Goal: Obtain resource: Download file/media

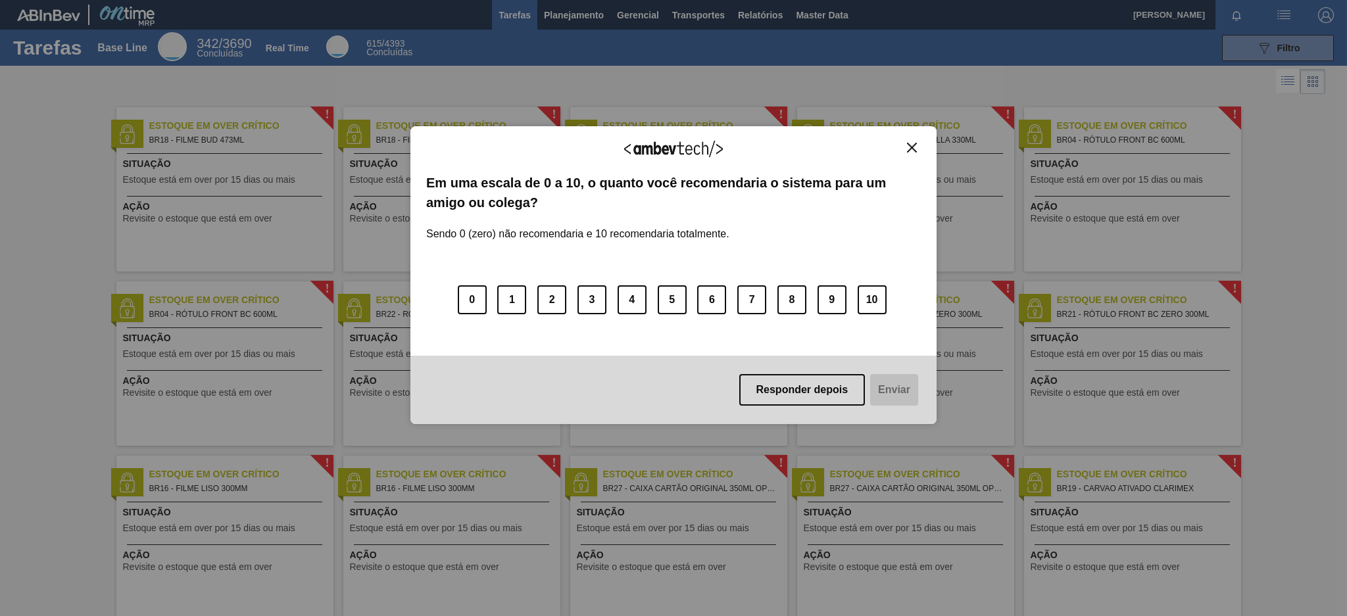
click at [755, 12] on div "Agradecemos seu feedback! Em uma escala de 0 a 10, o quanto você recomendaria o…" at bounding box center [673, 276] width 526 height 580
click at [917, 149] on button "Close" at bounding box center [912, 147] width 18 height 11
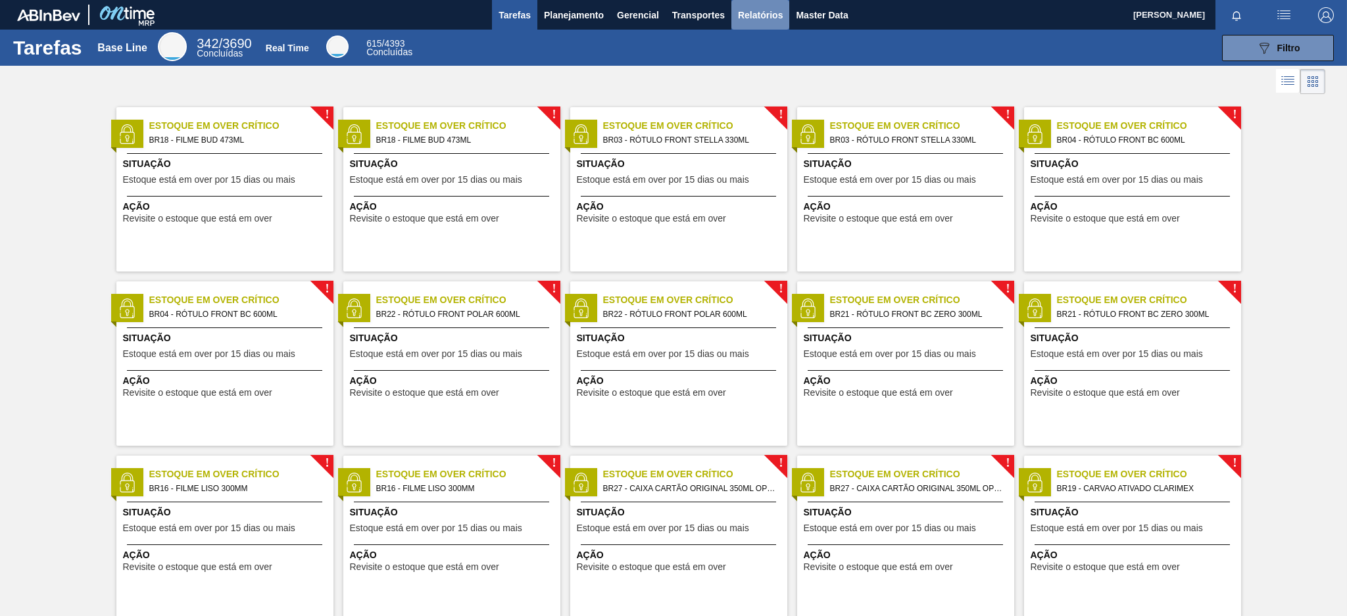
click at [751, 3] on button "Relatórios" at bounding box center [760, 15] width 58 height 30
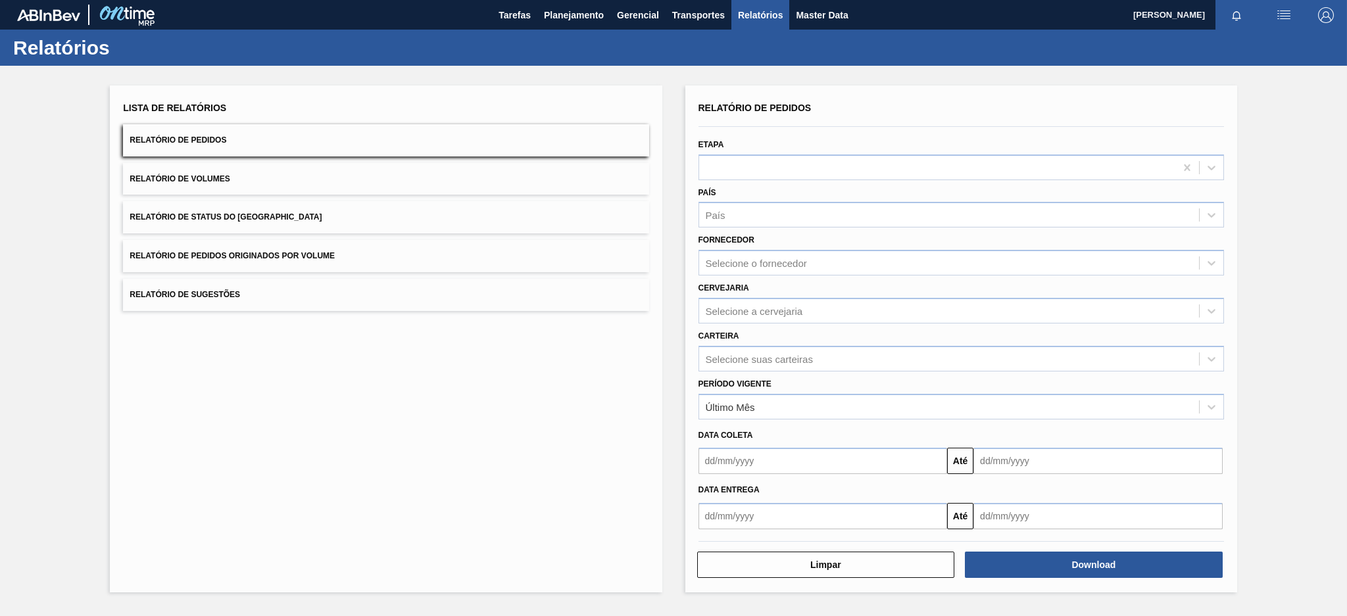
click at [451, 255] on button "Relatório de Pedidos Originados por Volume" at bounding box center [386, 256] width 526 height 32
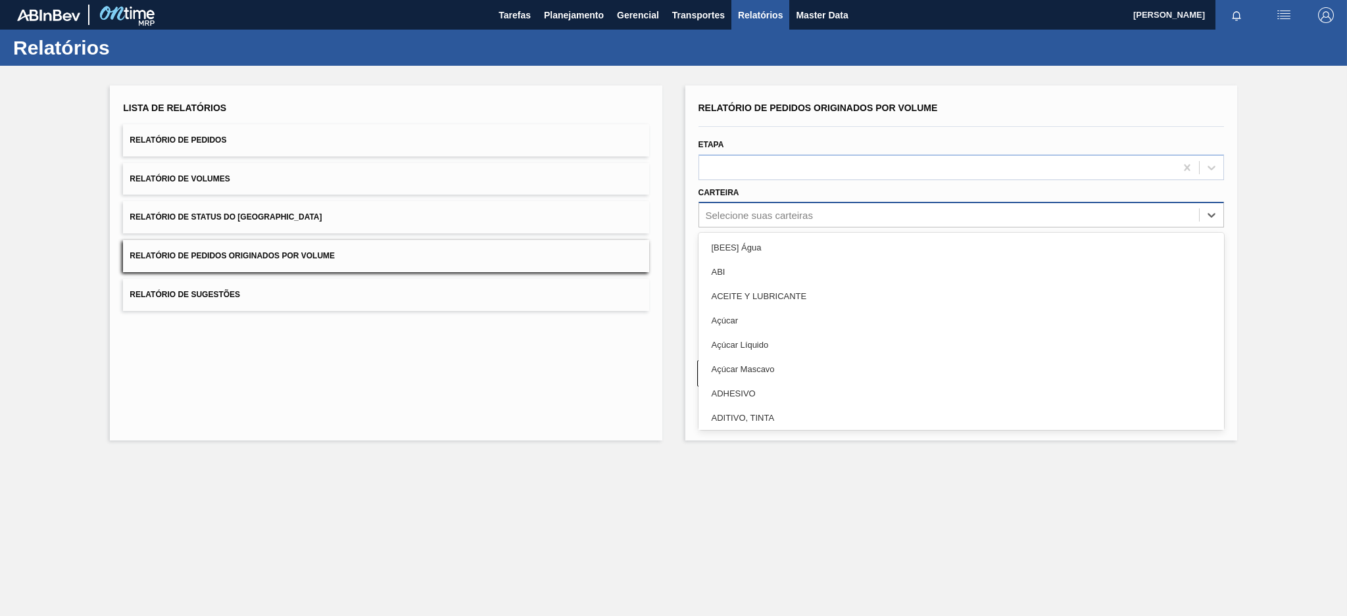
click at [822, 214] on div "Selecione suas carteiras" at bounding box center [949, 215] width 500 height 19
type input "pre"
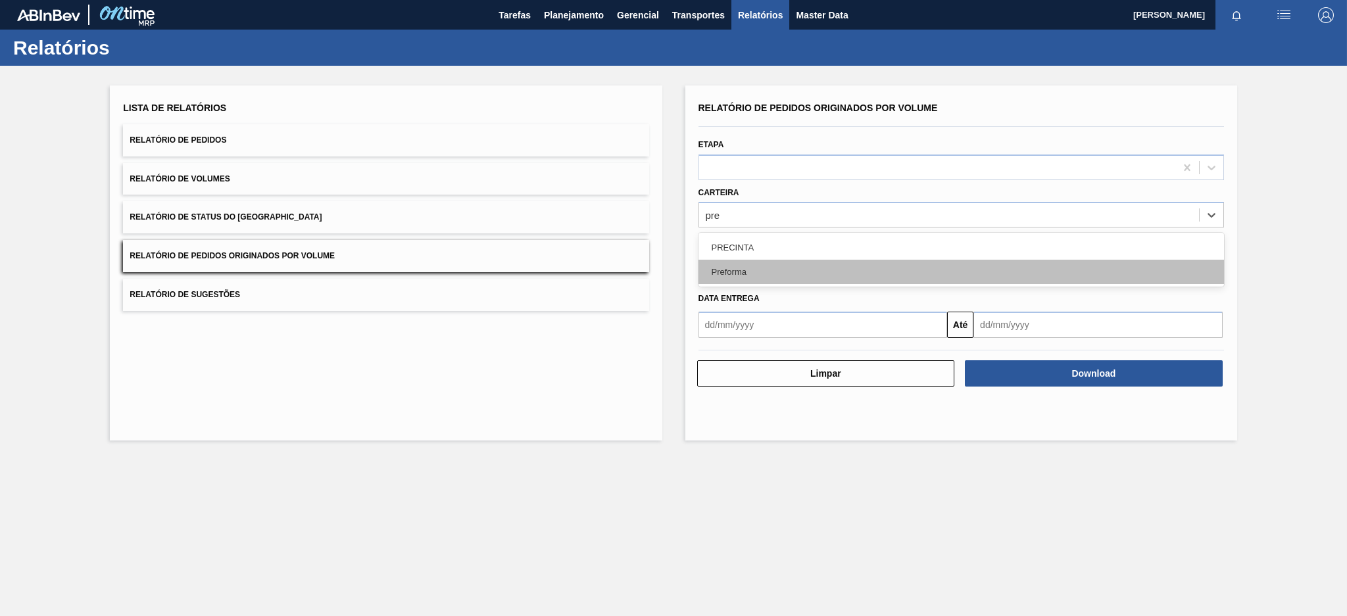
click at [755, 270] on div "Preforma" at bounding box center [962, 272] width 526 height 24
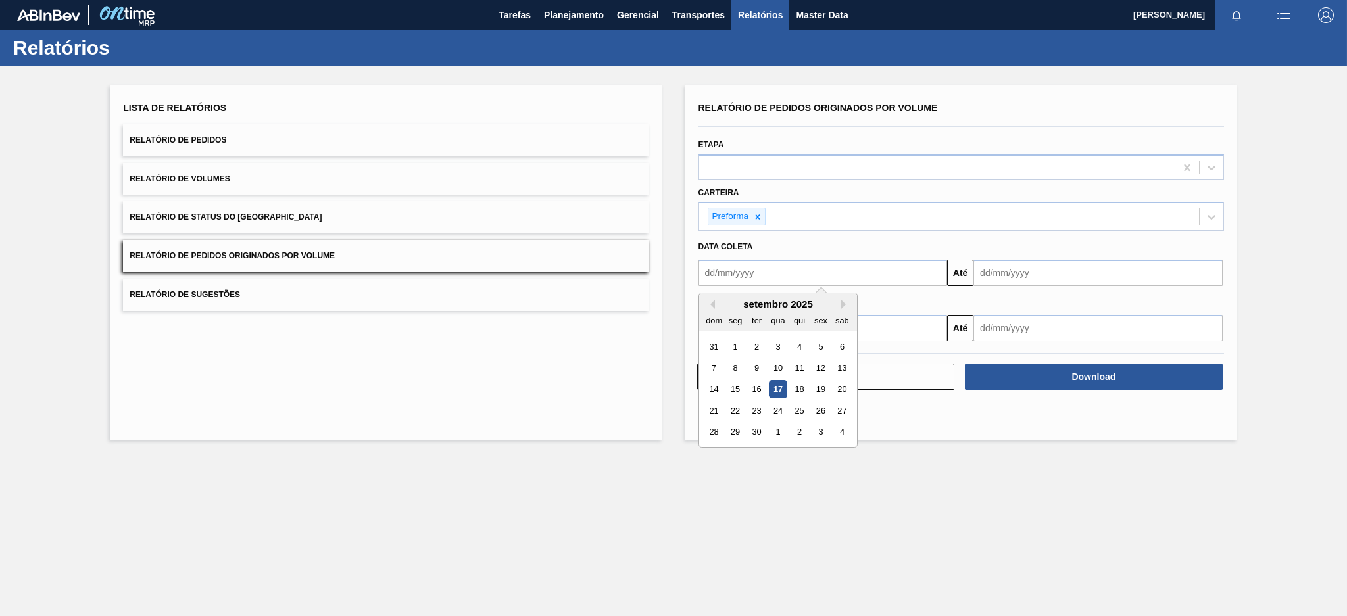
click at [747, 277] on input "text" at bounding box center [823, 273] width 249 height 26
click at [712, 300] on button "Previous Month" at bounding box center [710, 304] width 9 height 9
click at [710, 366] on div "3" at bounding box center [714, 368] width 18 height 18
type input "[DATE]"
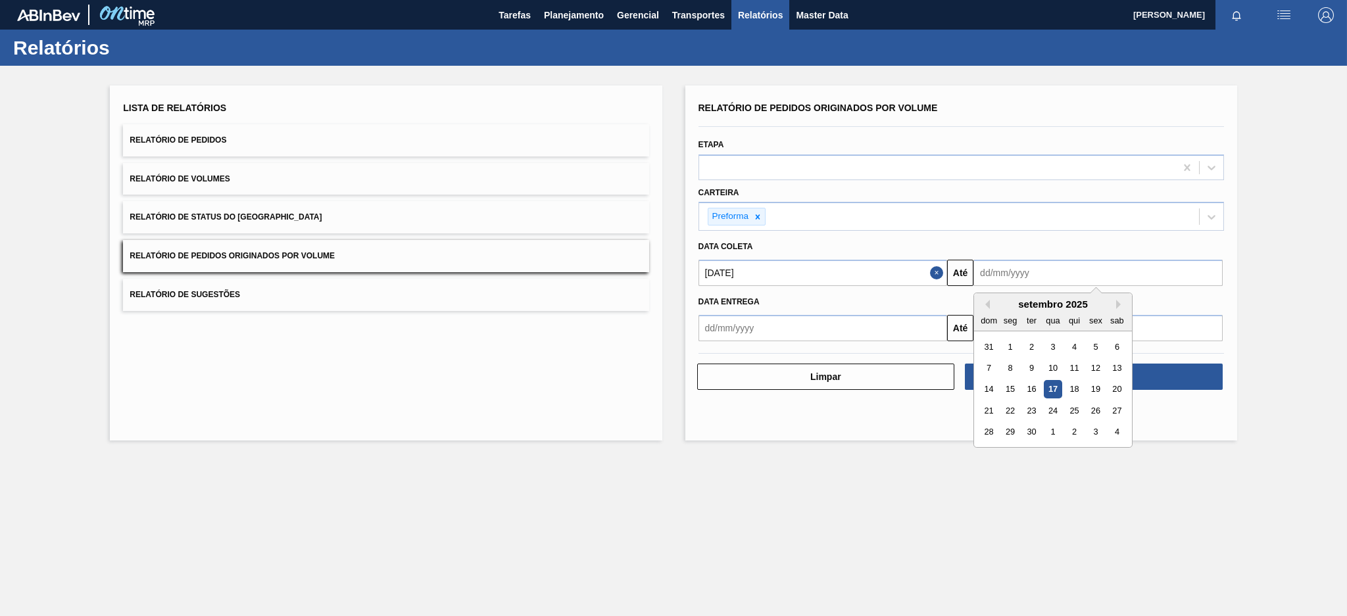
click at [1059, 277] on input "text" at bounding box center [1098, 273] width 249 height 26
click at [1047, 394] on div "17" at bounding box center [1054, 390] width 18 height 18
type input "[DATE]"
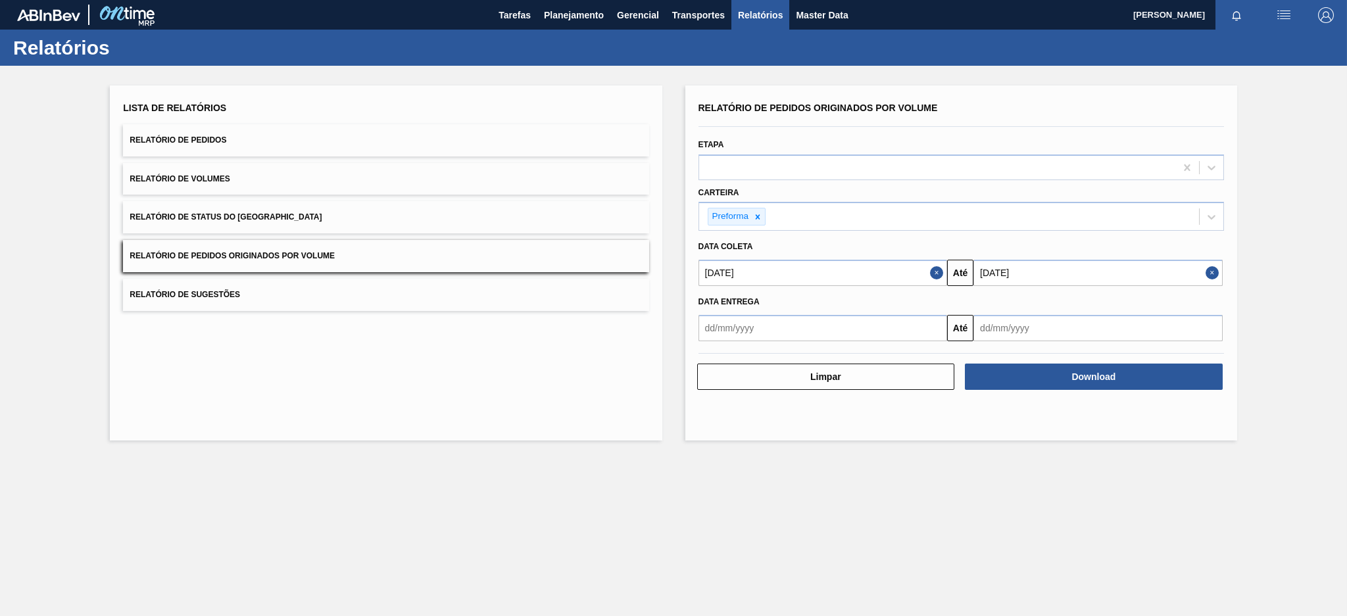
click at [937, 274] on button "Close" at bounding box center [938, 273] width 17 height 26
click at [856, 274] on input "text" at bounding box center [823, 273] width 249 height 26
click at [712, 305] on button "Previous Month" at bounding box center [710, 304] width 9 height 9
click at [712, 384] on div "10" at bounding box center [714, 390] width 18 height 18
type input "[DATE]"
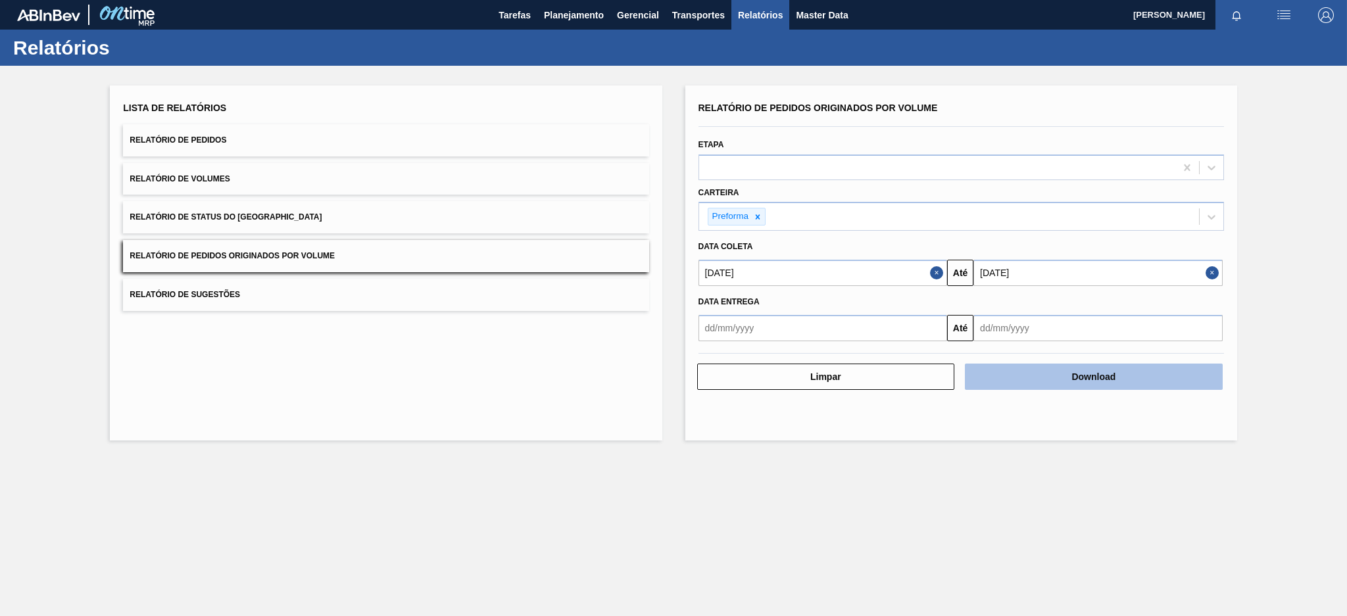
click at [1025, 382] on button "Download" at bounding box center [1094, 377] width 258 height 26
click at [1058, 375] on button "Download" at bounding box center [1094, 377] width 258 height 26
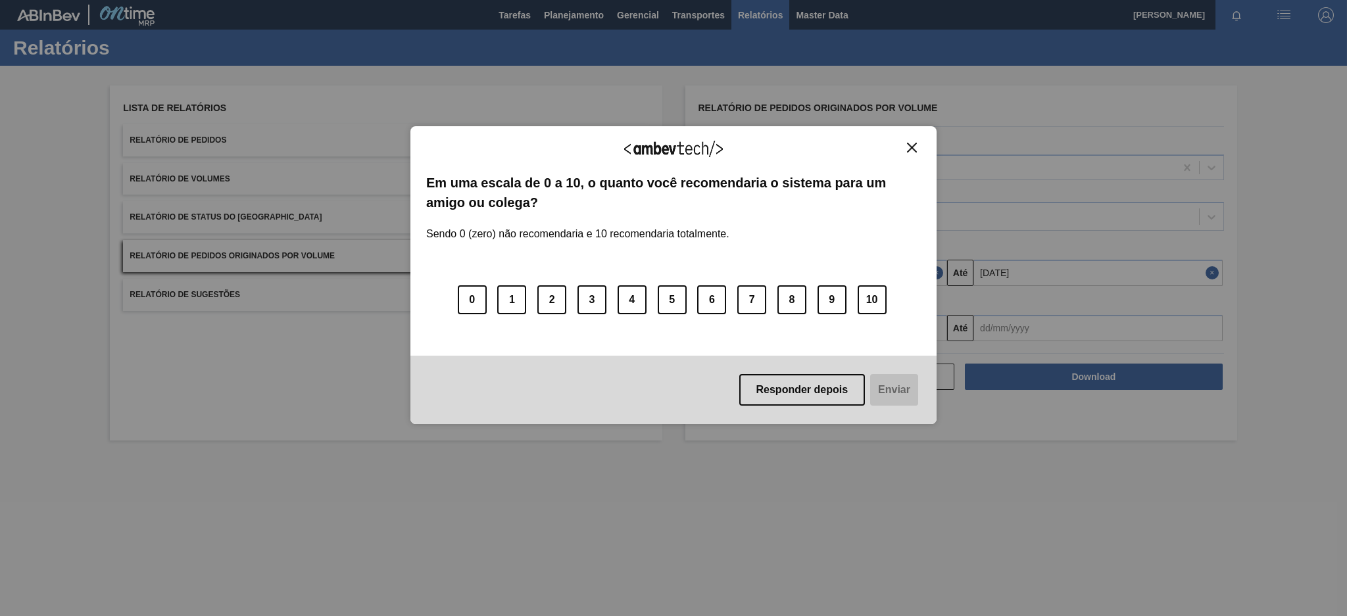
click at [912, 147] on img "Close" at bounding box center [912, 148] width 10 height 10
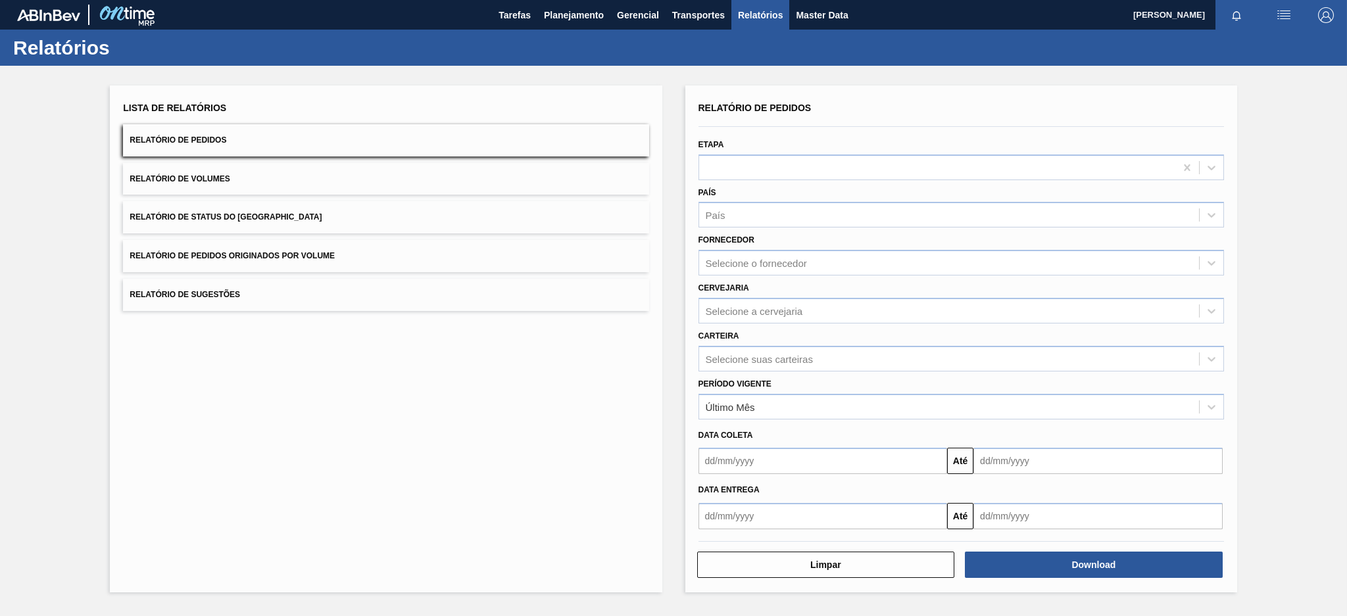
click at [222, 0] on body "Tarefas Planejamento Gerencial Transportes Relatórios Master Data Raphael Sousa…" at bounding box center [673, 0] width 1347 height 0
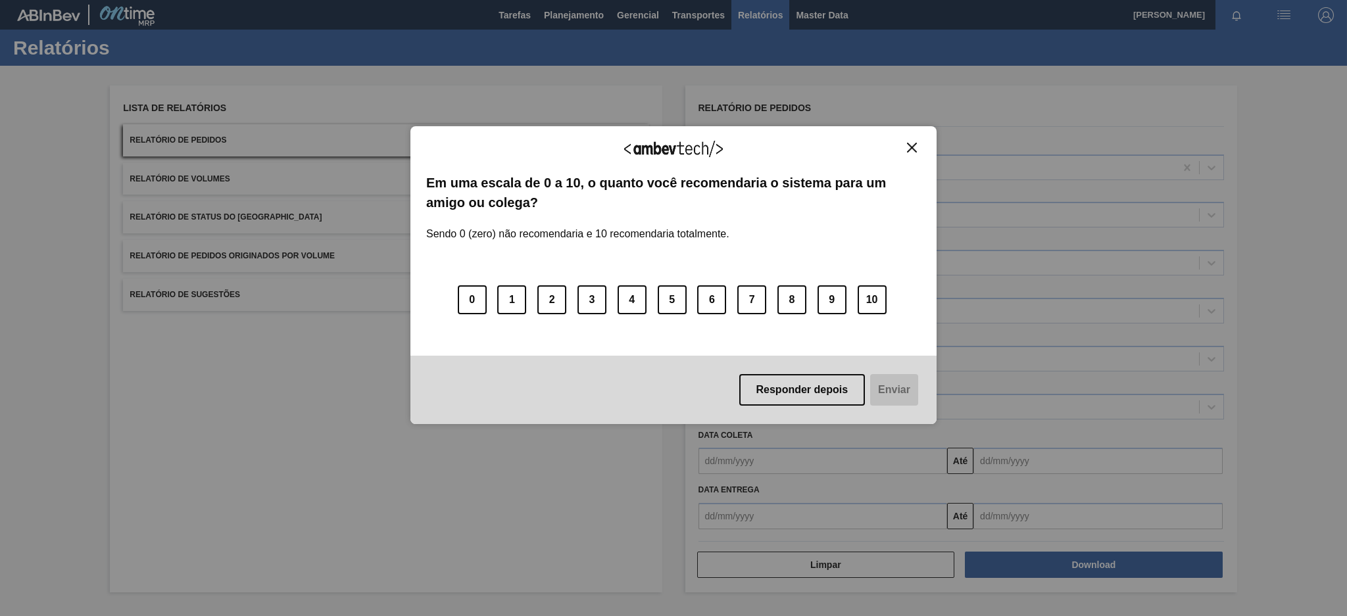
click at [916, 148] on img "Close" at bounding box center [912, 148] width 10 height 10
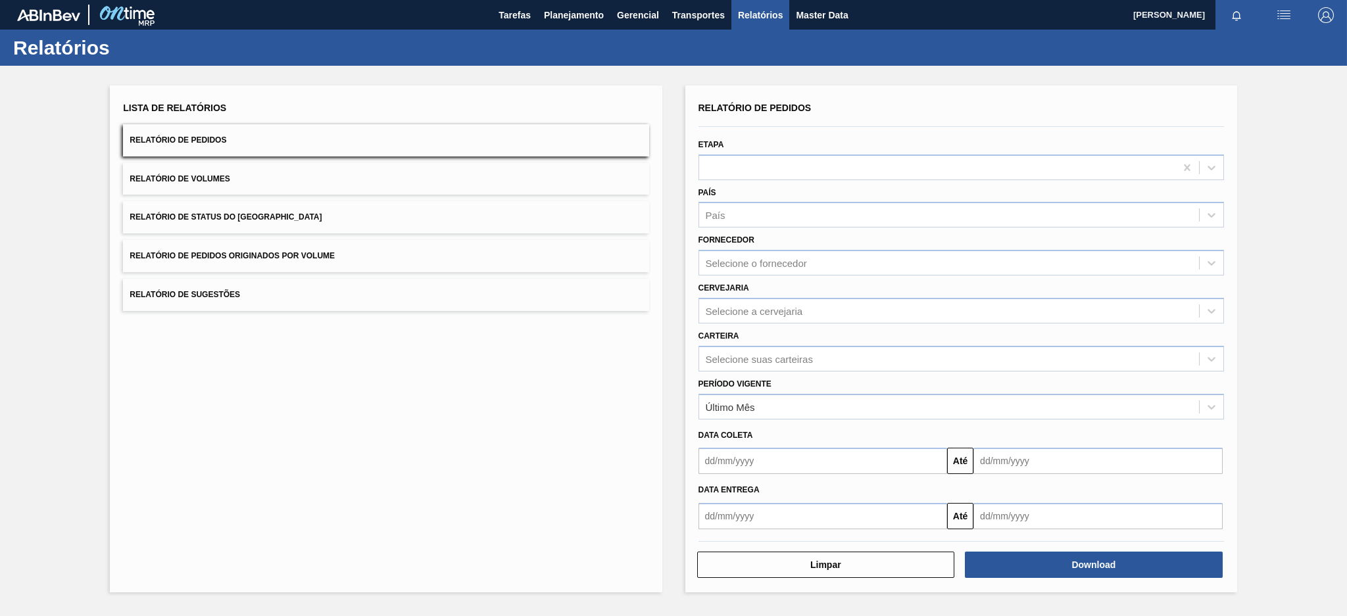
click at [334, 256] on span "Relatório de Pedidos Originados por Volume" at bounding box center [232, 255] width 205 height 9
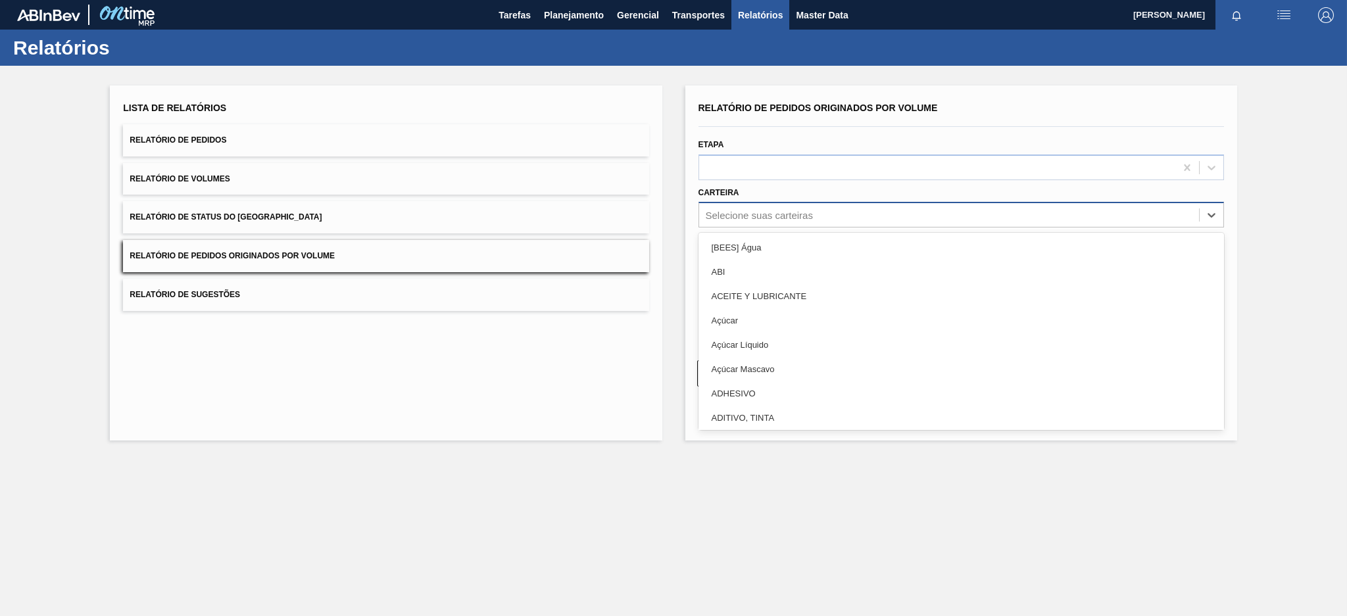
click at [772, 216] on div "Selecione suas carteiras" at bounding box center [759, 215] width 107 height 11
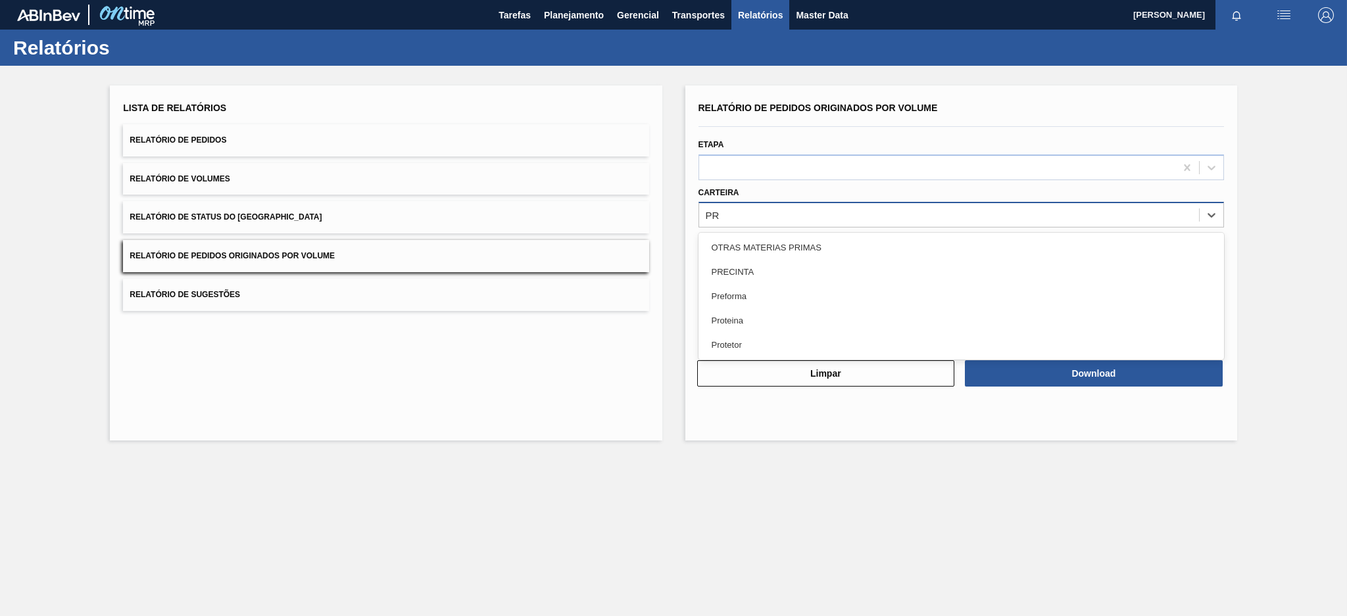
type input "PRE"
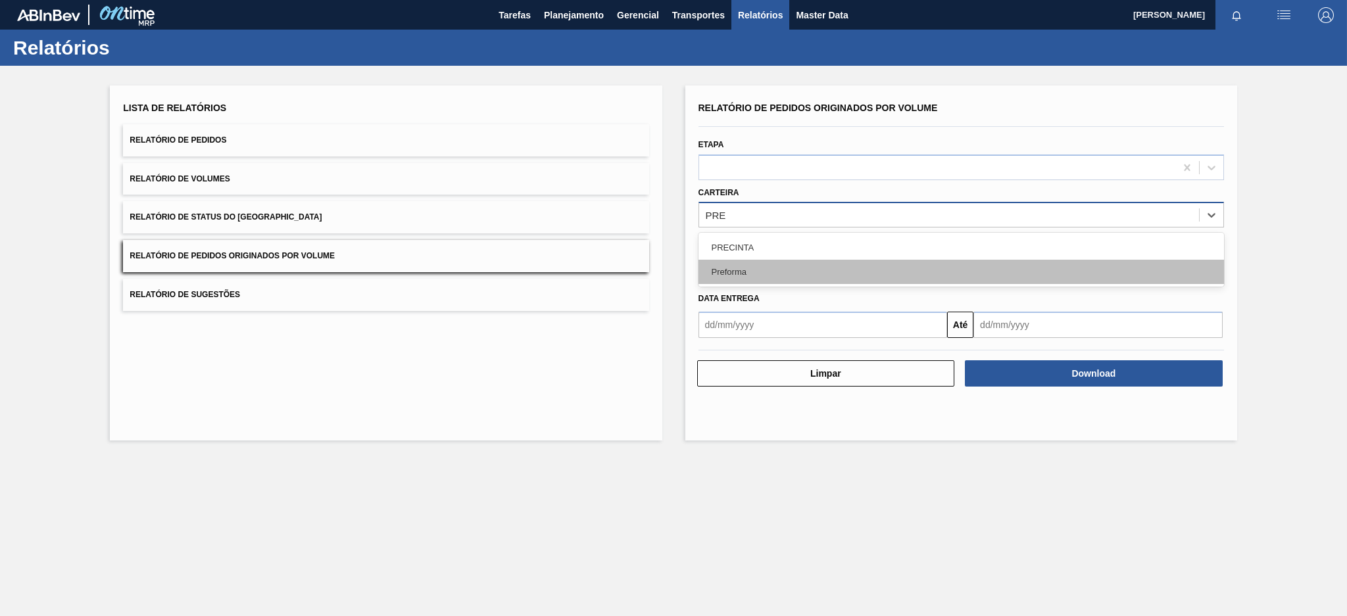
click at [728, 277] on div "Preforma" at bounding box center [962, 272] width 526 height 24
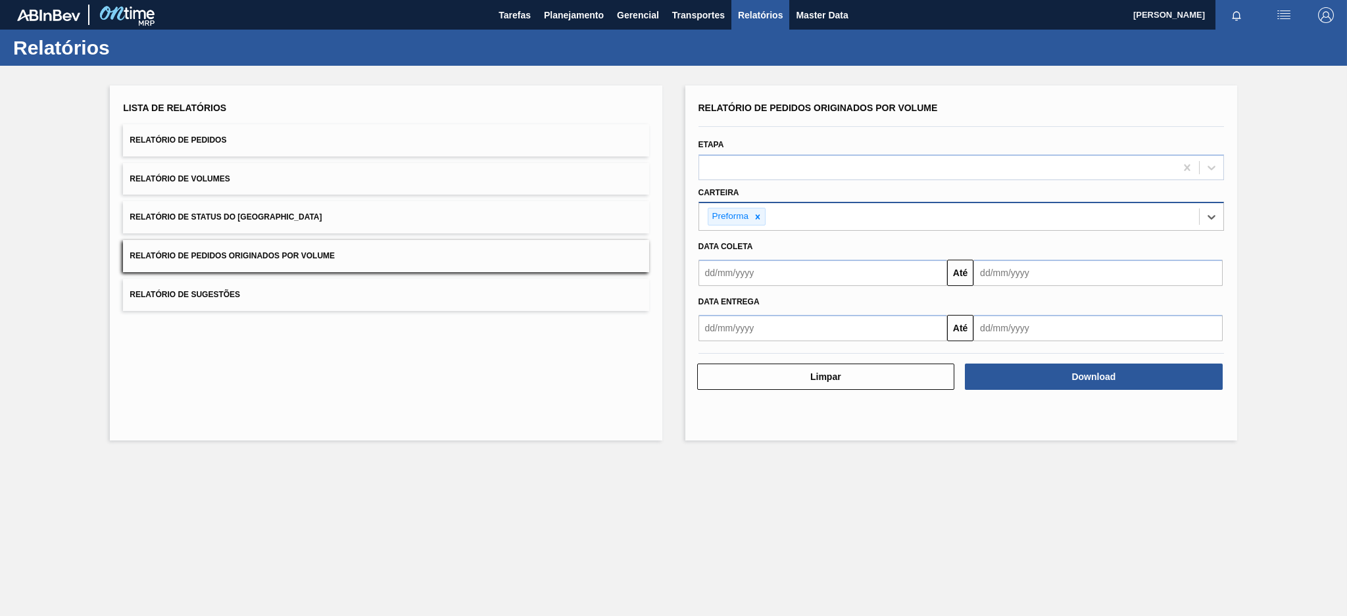
click at [744, 278] on input "text" at bounding box center [823, 273] width 249 height 26
click at [707, 301] on button "Previous Month" at bounding box center [710, 304] width 9 height 9
click at [720, 391] on div "10" at bounding box center [714, 390] width 18 height 18
type input "[DATE]"
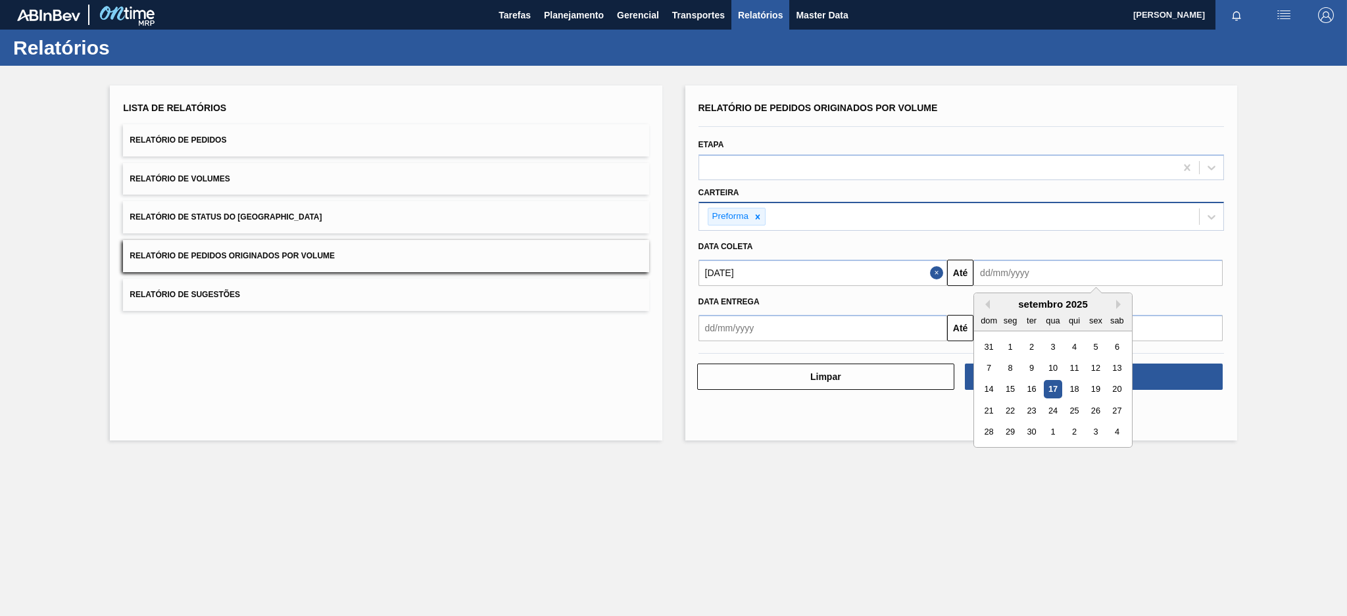
click at [1085, 279] on input "text" at bounding box center [1098, 273] width 249 height 26
click at [1048, 389] on div "17" at bounding box center [1054, 390] width 18 height 18
type input "[DATE]"
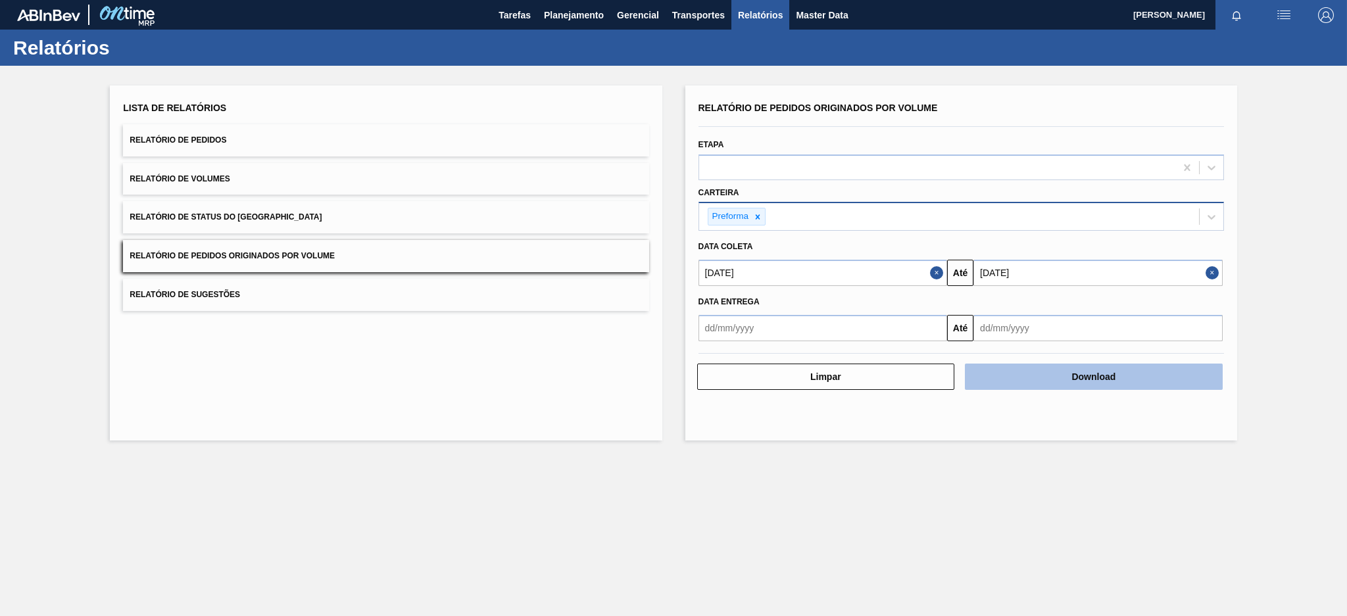
click at [1141, 379] on button "Download" at bounding box center [1094, 377] width 258 height 26
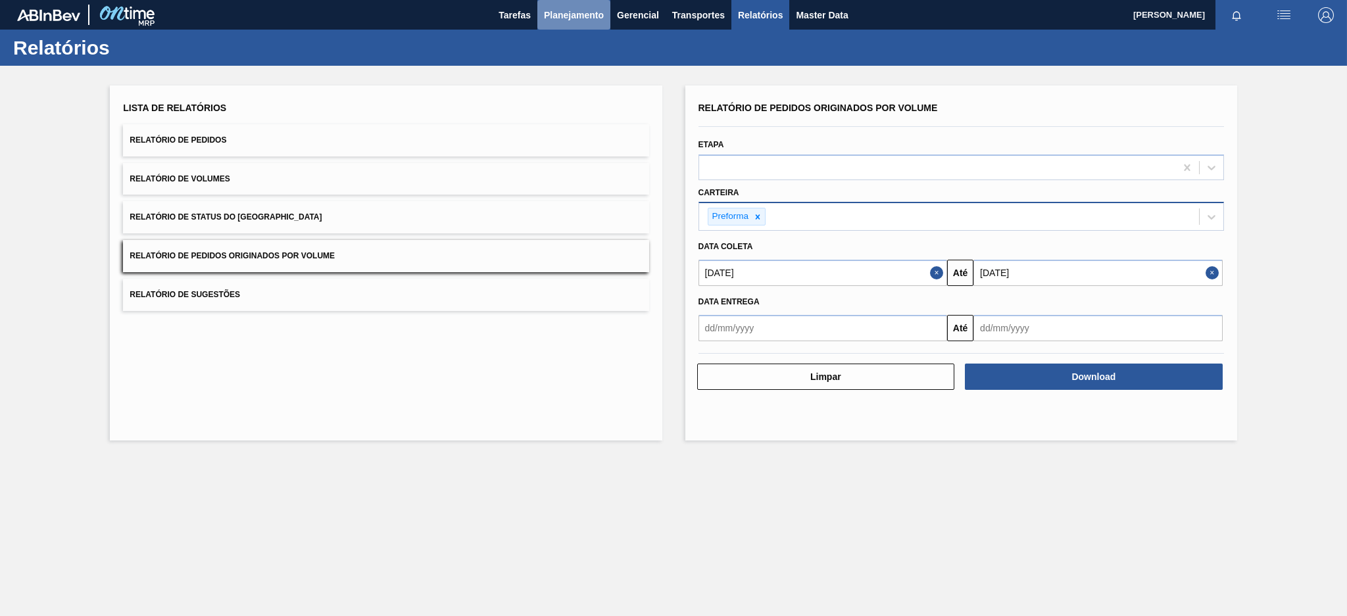
click at [564, 22] on button "Planejamento" at bounding box center [573, 15] width 73 height 30
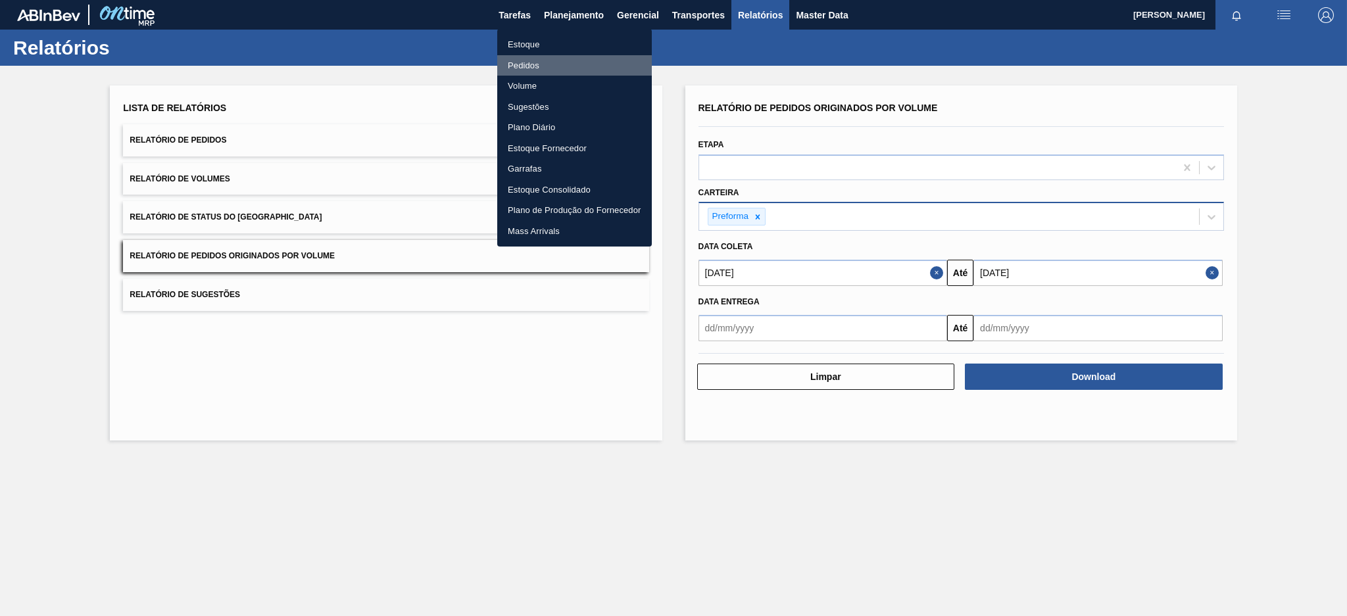
click at [525, 66] on li "Pedidos" at bounding box center [574, 65] width 155 height 21
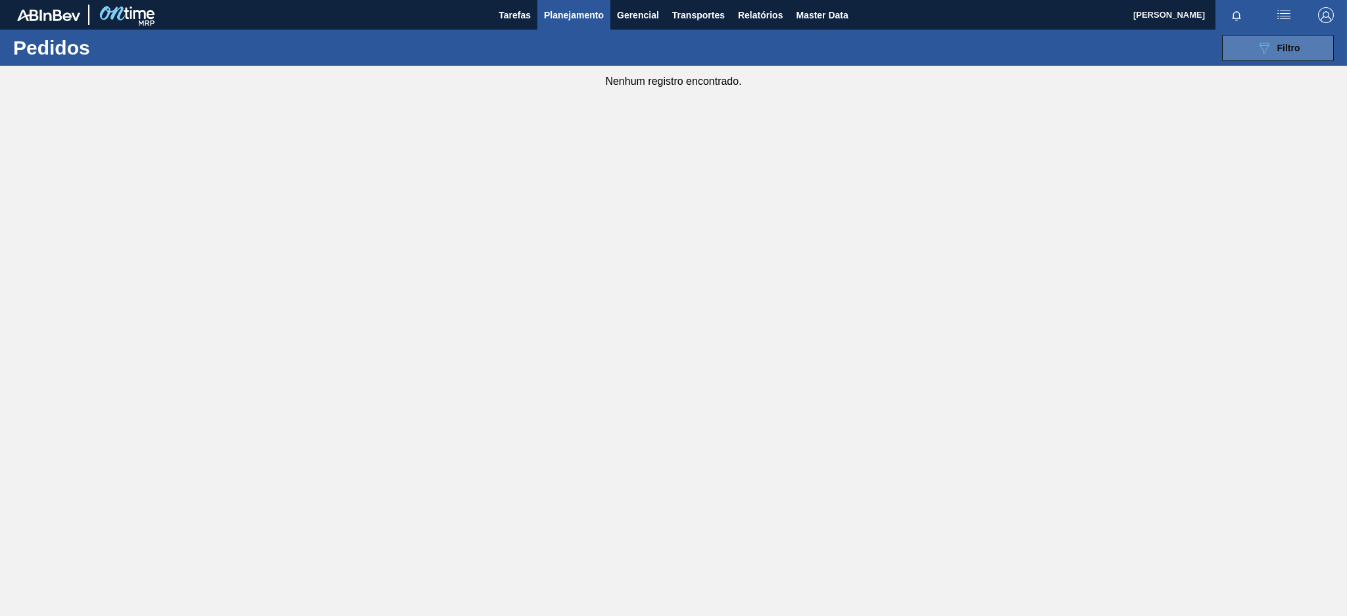
click at [1292, 55] on div "089F7B8B-B2A5-4AFE-B5C0-19BA573D28AC Filtro" at bounding box center [1278, 48] width 44 height 16
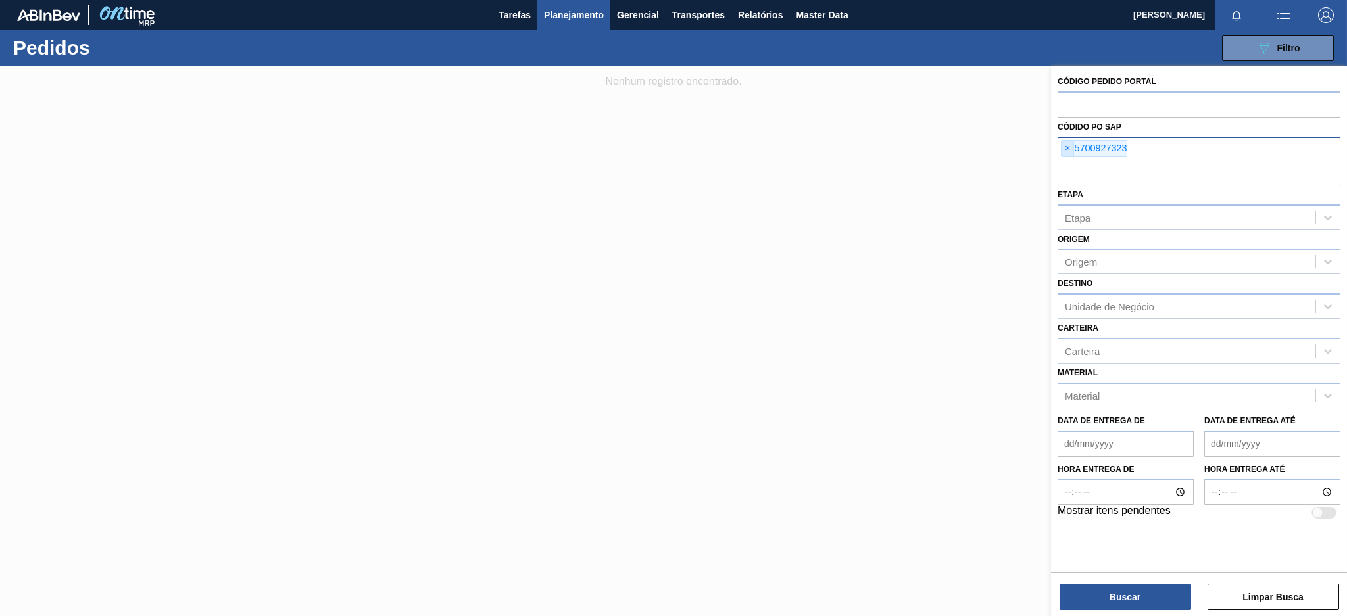
click at [1065, 148] on span "×" at bounding box center [1068, 149] width 12 height 16
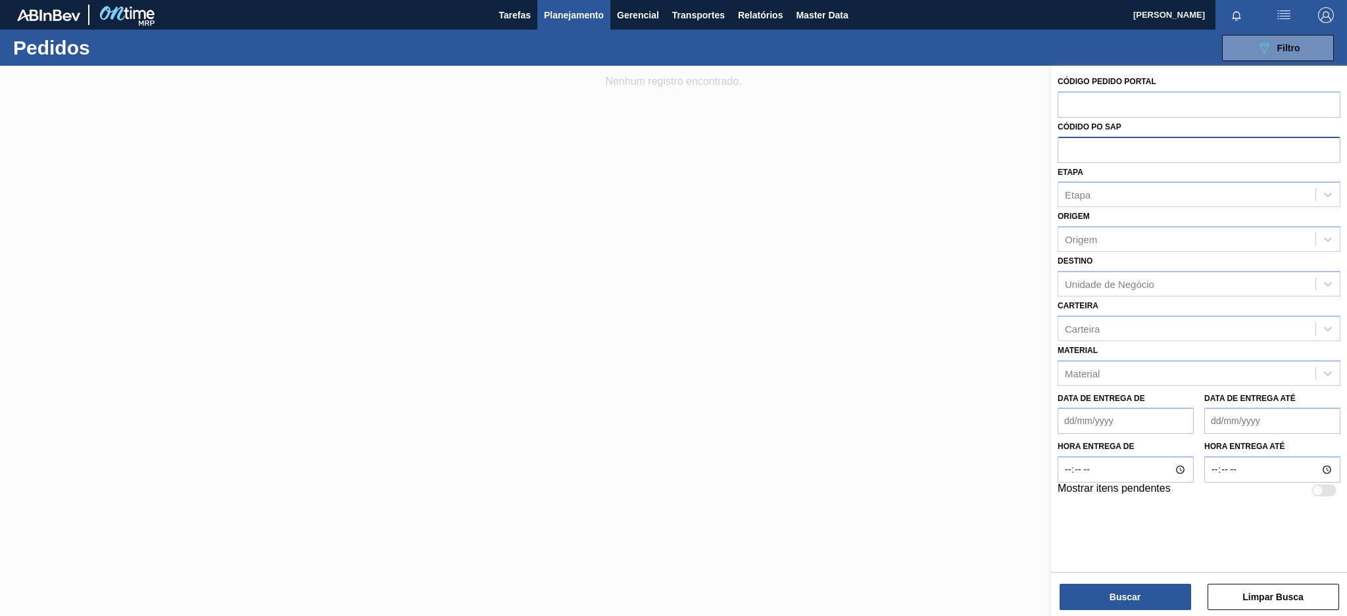
paste input "5800364435"
type input "5800364435"
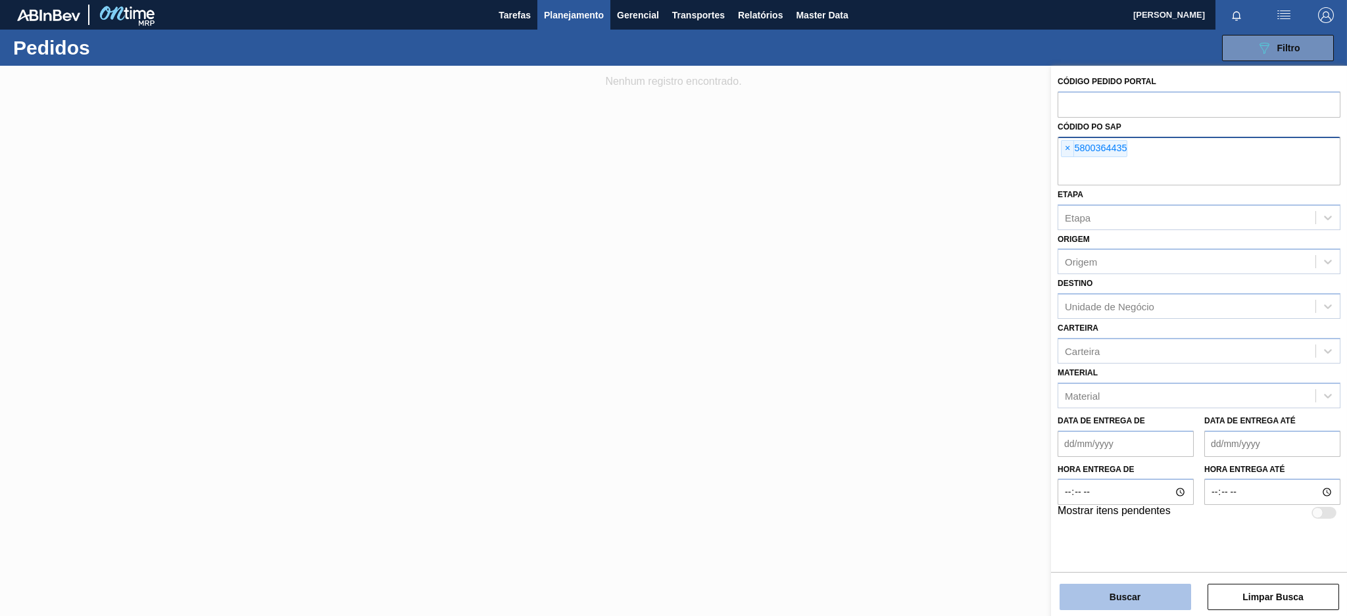
click at [1107, 603] on button "Buscar" at bounding box center [1126, 597] width 132 height 26
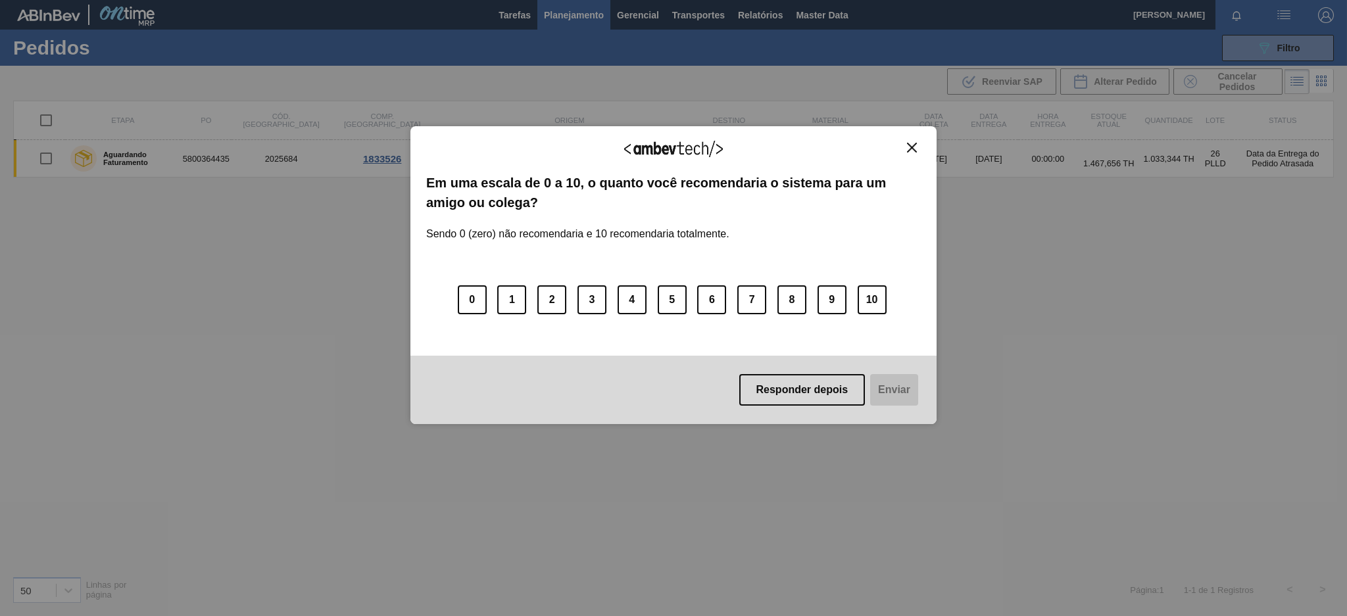
click at [904, 147] on button "Close" at bounding box center [912, 147] width 18 height 11
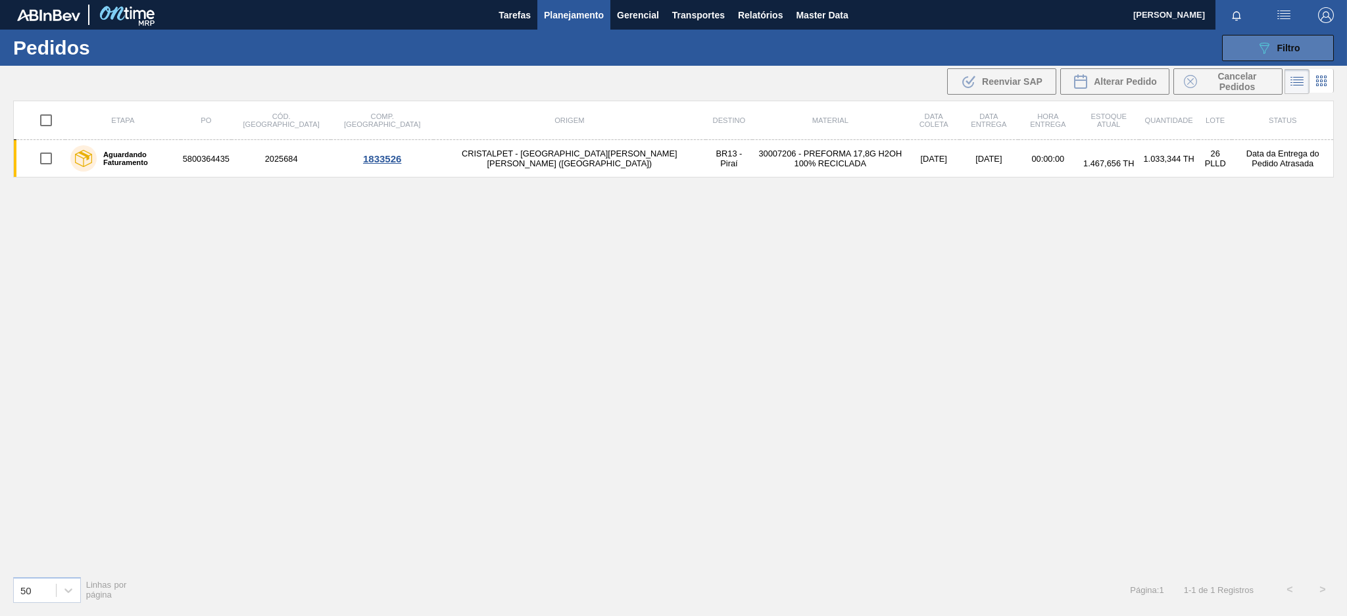
click at [1239, 46] on button "089F7B8B-B2A5-4AFE-B5C0-19BA573D28AC Filtro" at bounding box center [1278, 48] width 112 height 26
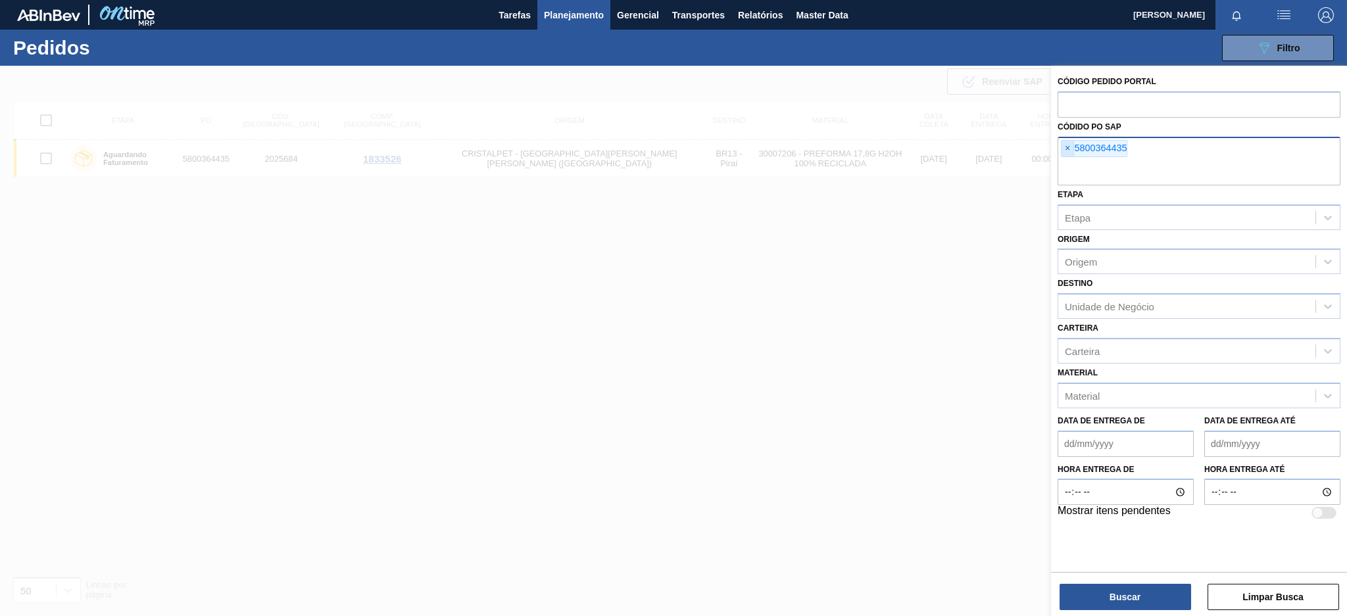
click at [1069, 151] on span "×" at bounding box center [1068, 149] width 12 height 16
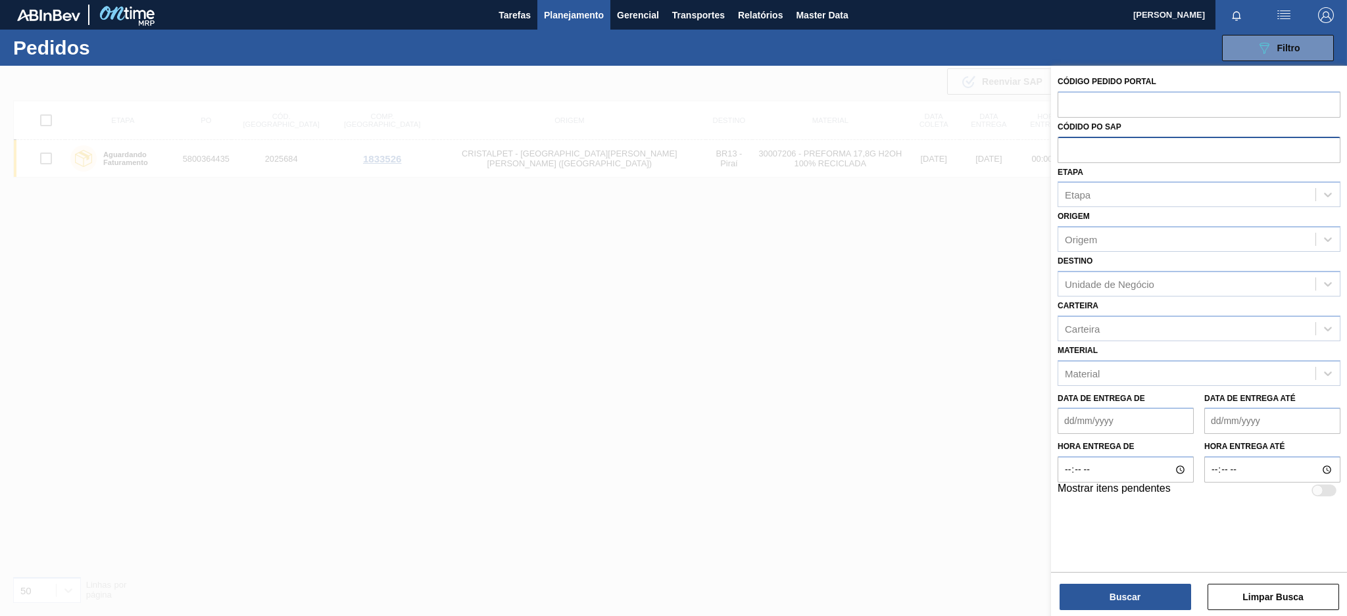
paste input "5800365808"
type input "5800365808"
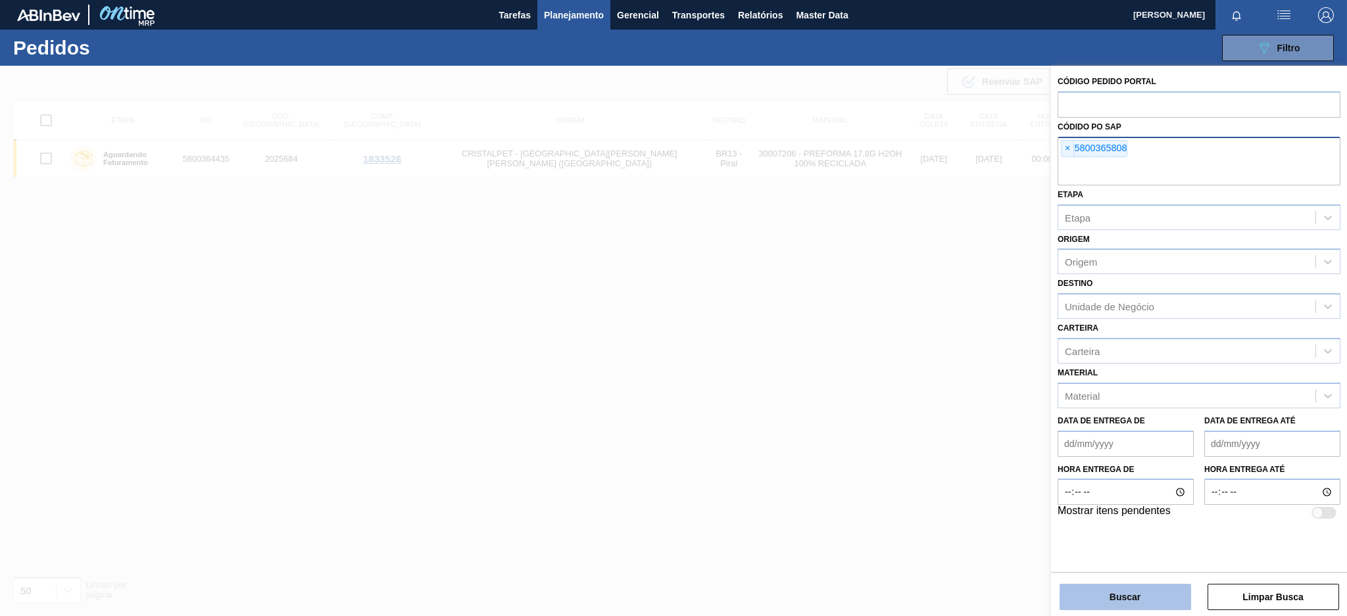
click at [1123, 604] on button "Buscar" at bounding box center [1126, 597] width 132 height 26
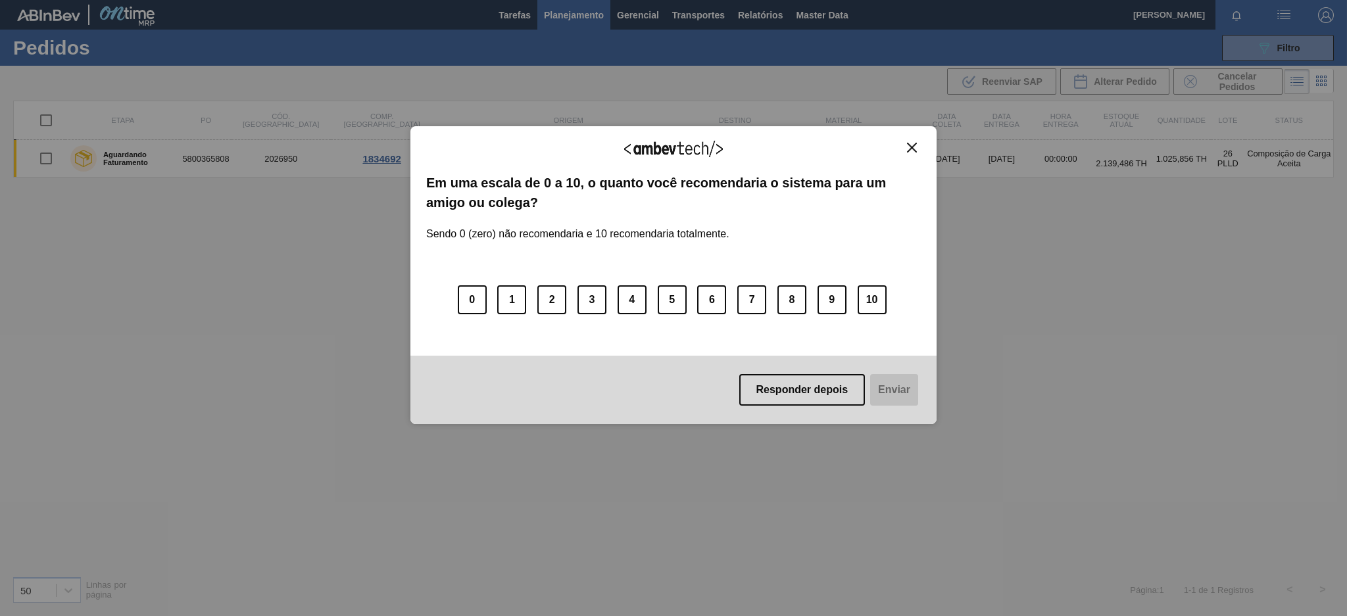
click at [916, 145] on img "Close" at bounding box center [912, 148] width 10 height 10
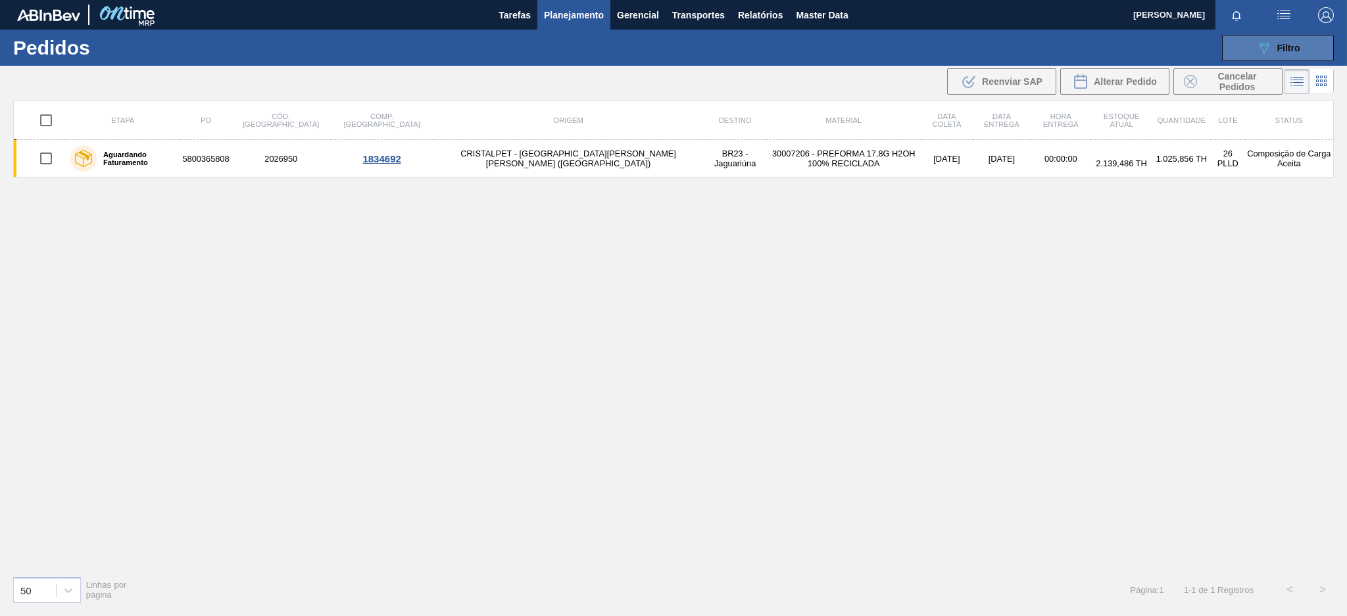
click at [1291, 47] on span "Filtro" at bounding box center [1288, 48] width 23 height 11
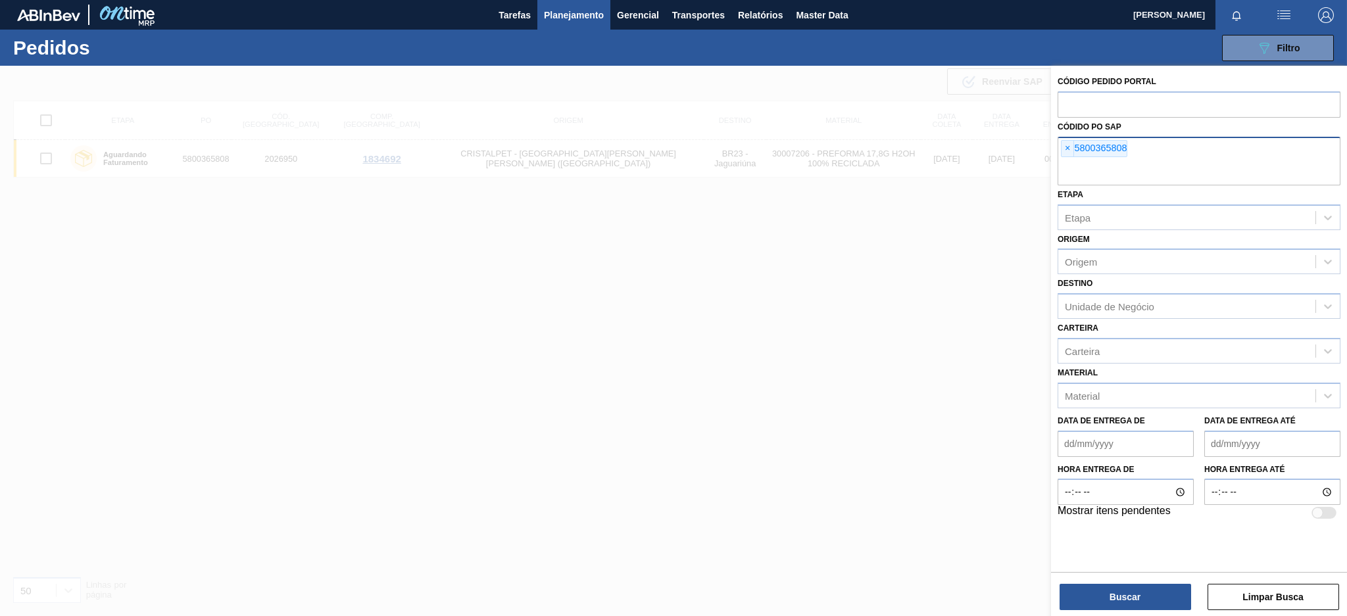
paste input "5800358669"
click at [1074, 162] on input "text" at bounding box center [1199, 173] width 283 height 25
type input "5800358669"
click at [1133, 603] on button "Buscar" at bounding box center [1126, 597] width 132 height 26
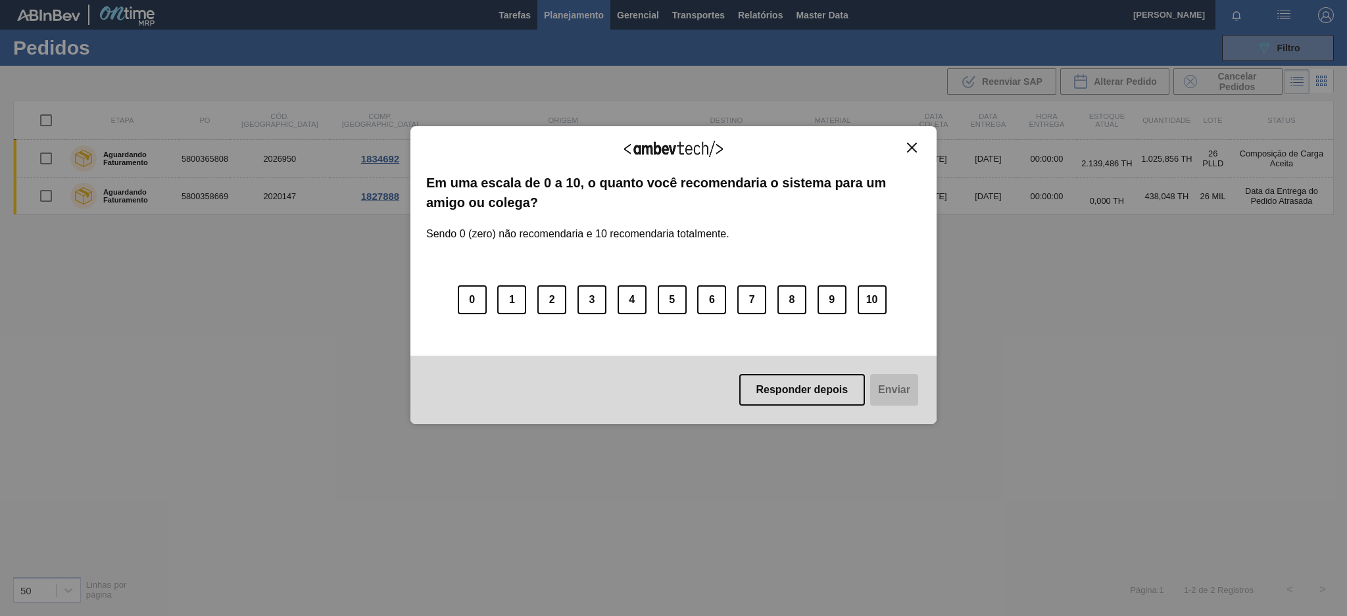
click at [908, 148] on img "Close" at bounding box center [912, 148] width 10 height 10
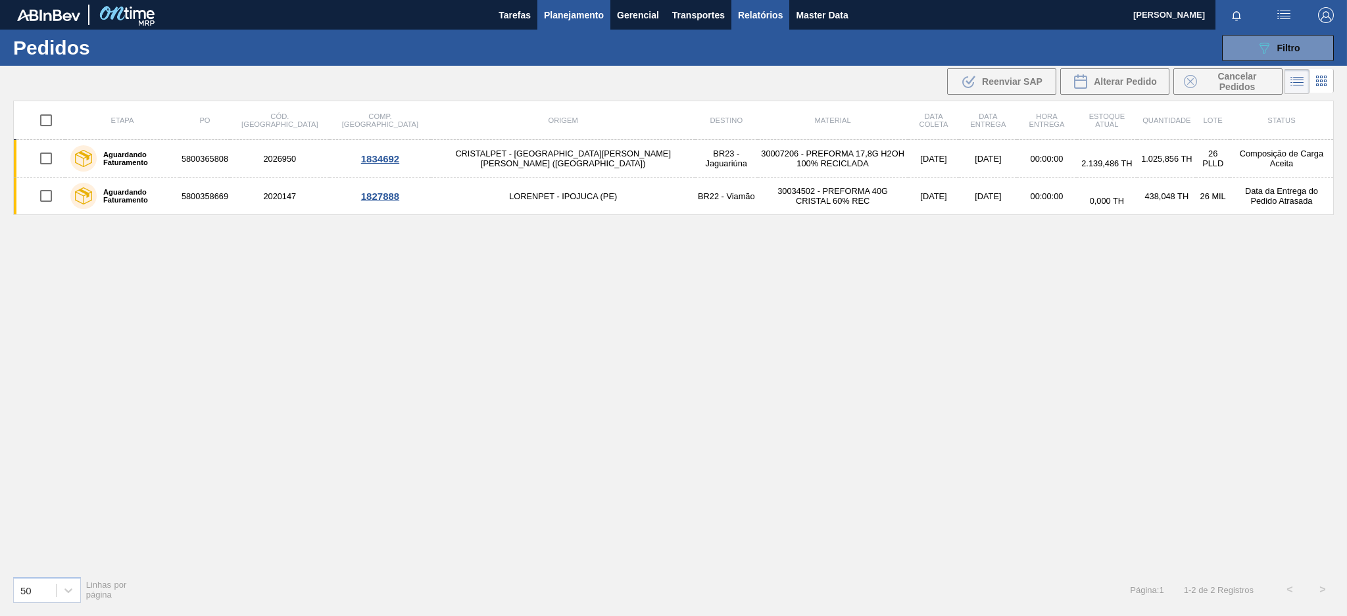
click at [760, 11] on span "Relatórios" at bounding box center [760, 15] width 45 height 16
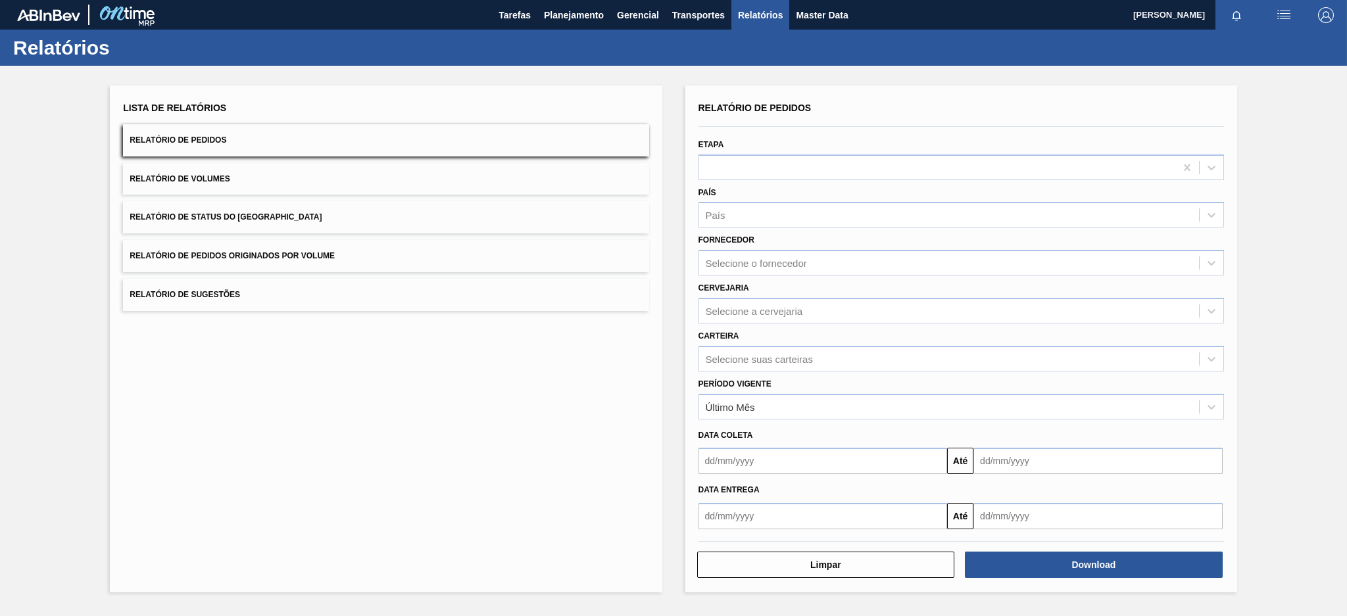
click at [444, 251] on button "Relatório de Pedidos Originados por Volume" at bounding box center [386, 256] width 526 height 32
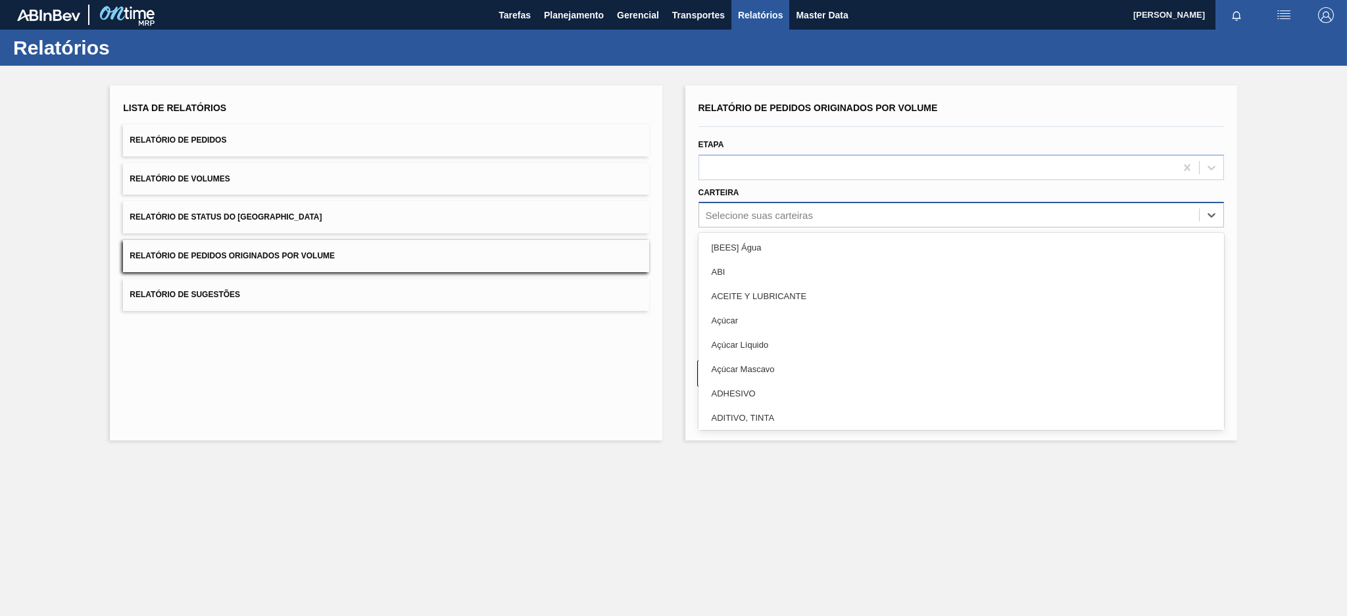
click at [778, 217] on div "Selecione suas carteiras" at bounding box center [759, 215] width 107 height 11
type input "aç"
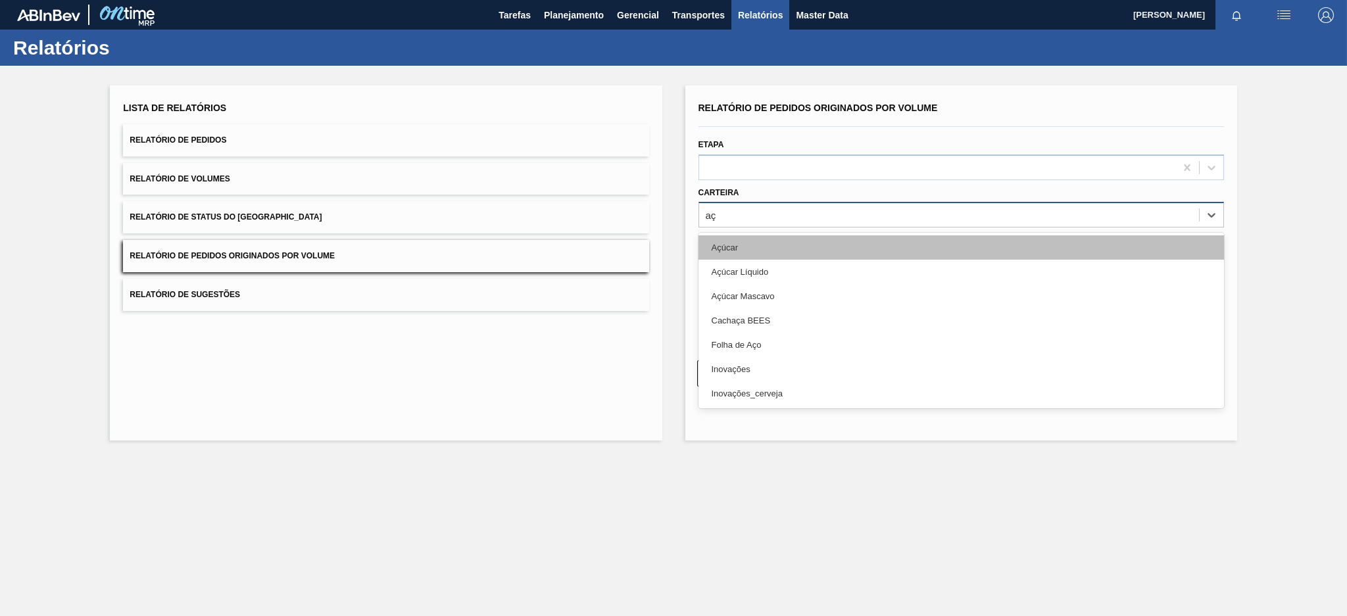
click at [755, 246] on div "Açúcar" at bounding box center [962, 248] width 526 height 24
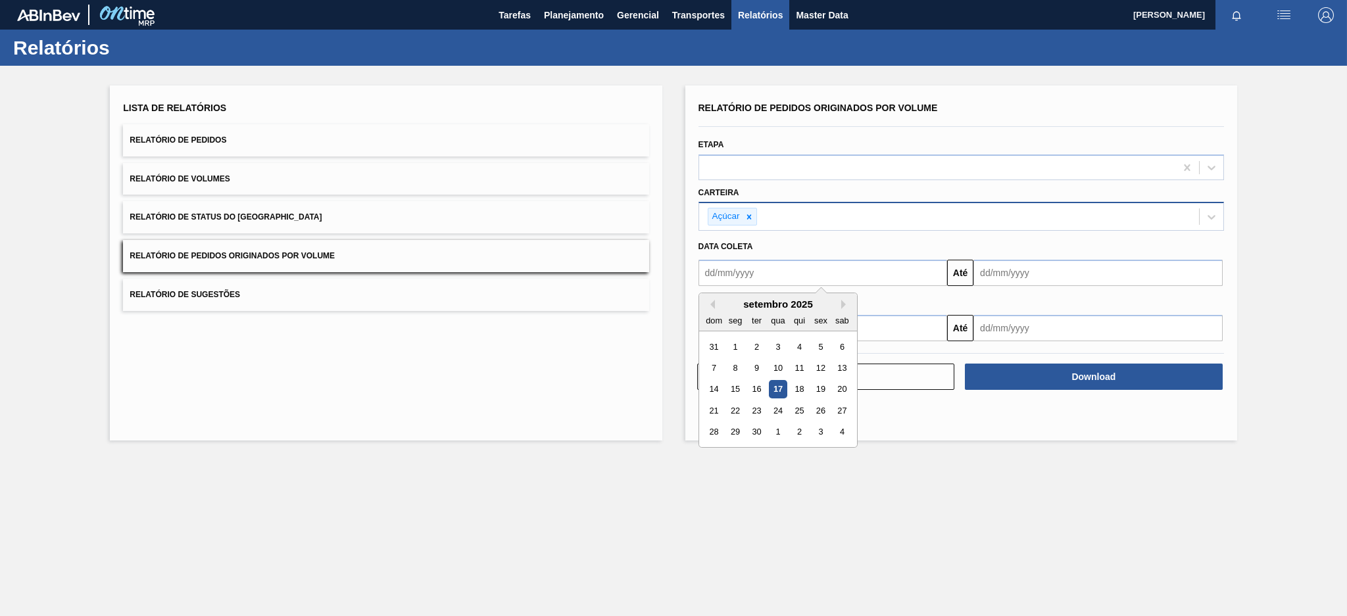
click at [742, 270] on input "text" at bounding box center [823, 273] width 249 height 26
click at [712, 304] on button "Previous Month" at bounding box center [710, 304] width 9 height 9
click at [714, 389] on div "10" at bounding box center [714, 390] width 18 height 18
type input "[DATE]"
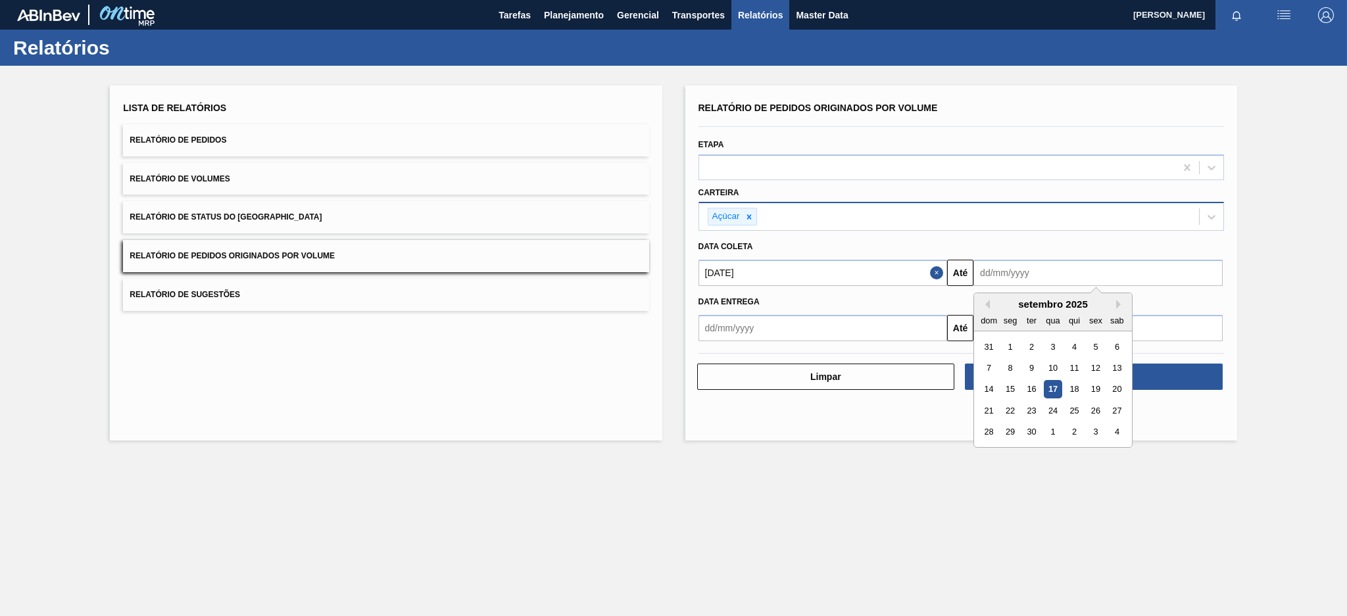
click at [1081, 270] on input "text" at bounding box center [1098, 273] width 249 height 26
click at [1050, 389] on div "17" at bounding box center [1054, 390] width 18 height 18
type input "[DATE]"
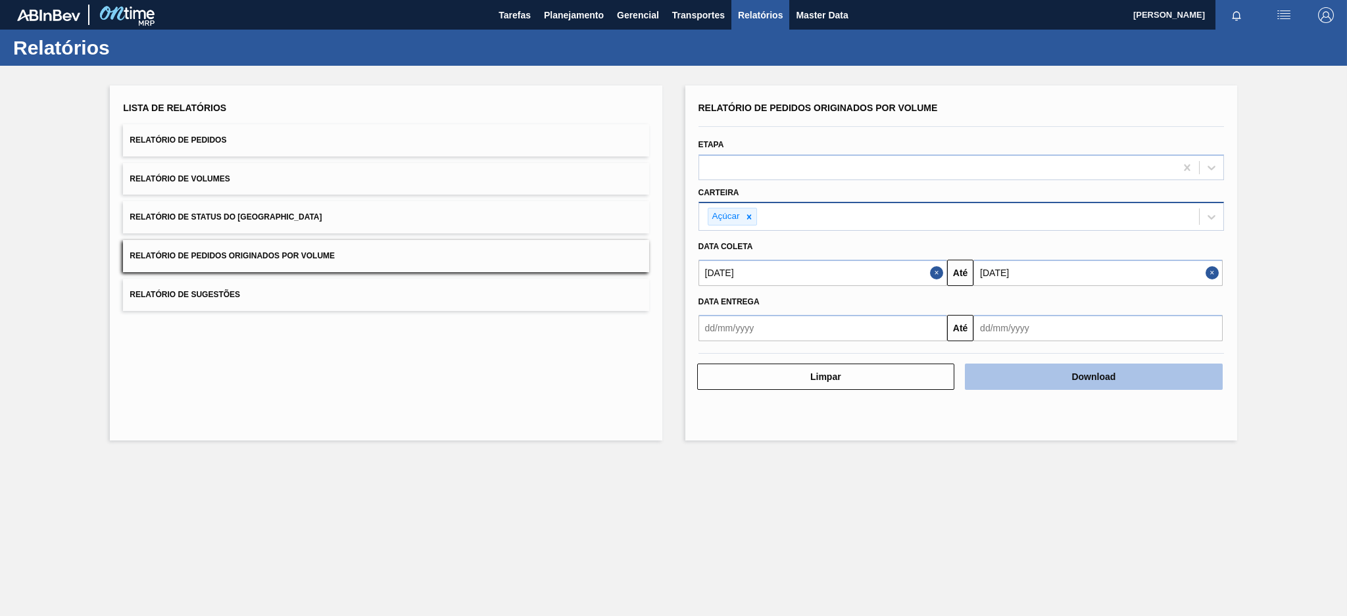
click at [1072, 376] on button "Download" at bounding box center [1094, 377] width 258 height 26
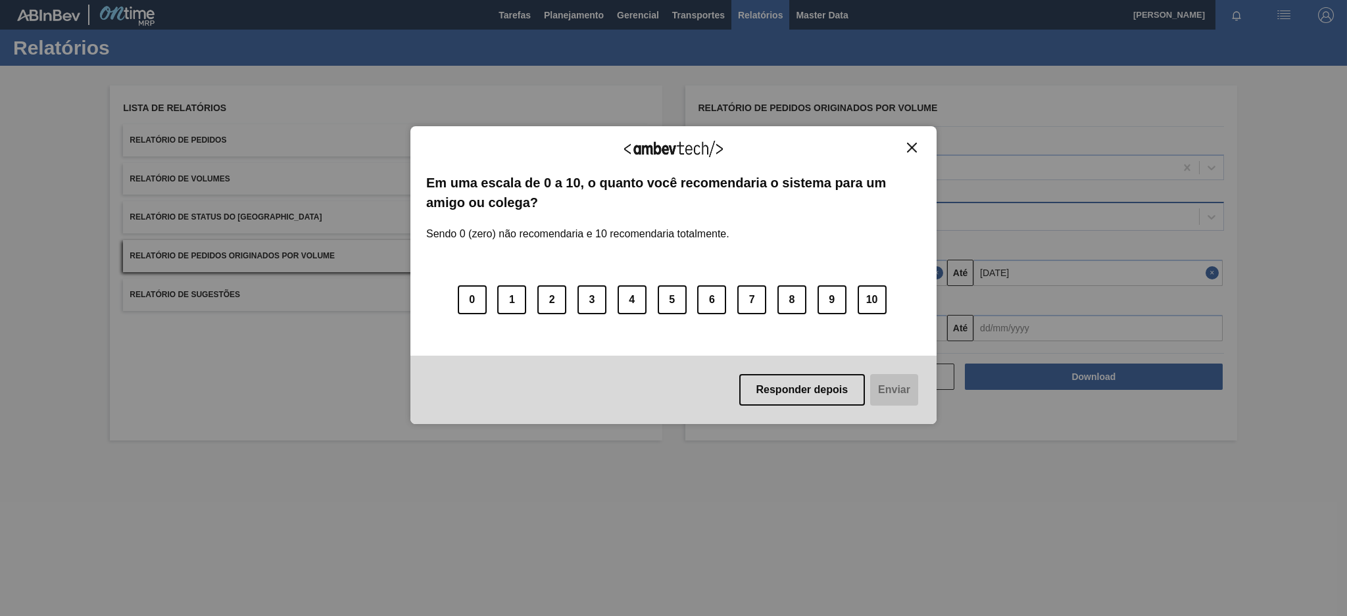
click at [907, 144] on img "Close" at bounding box center [912, 148] width 10 height 10
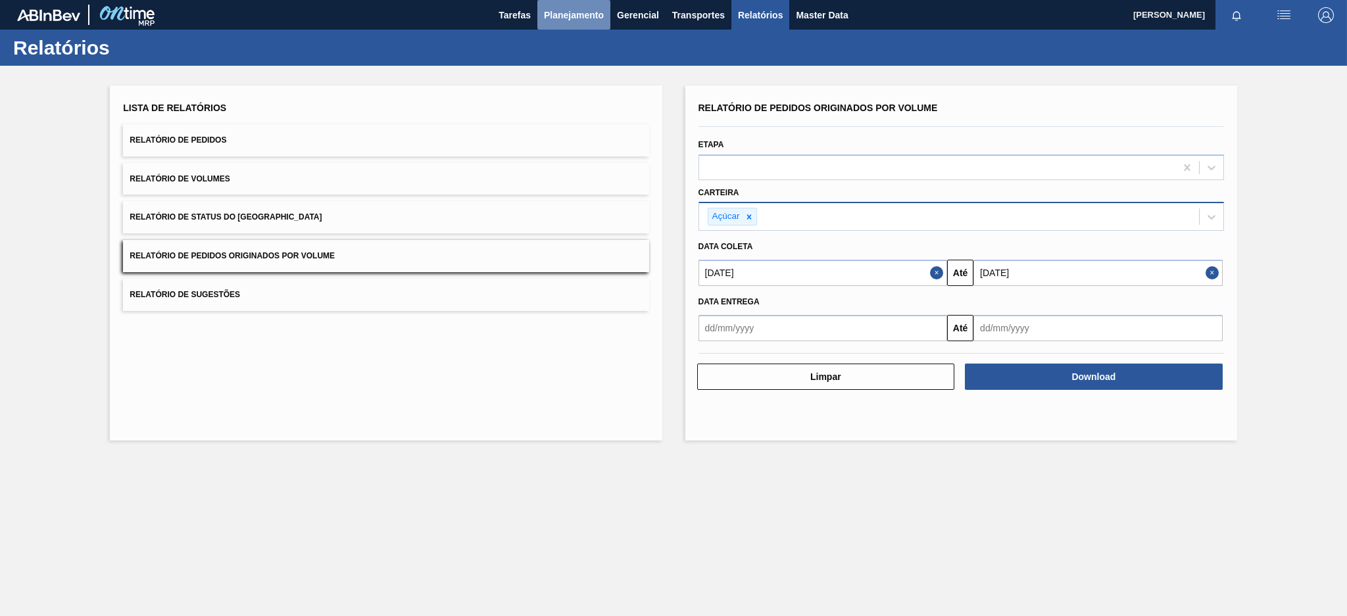
click at [589, 15] on span "Planejamento" at bounding box center [574, 15] width 60 height 16
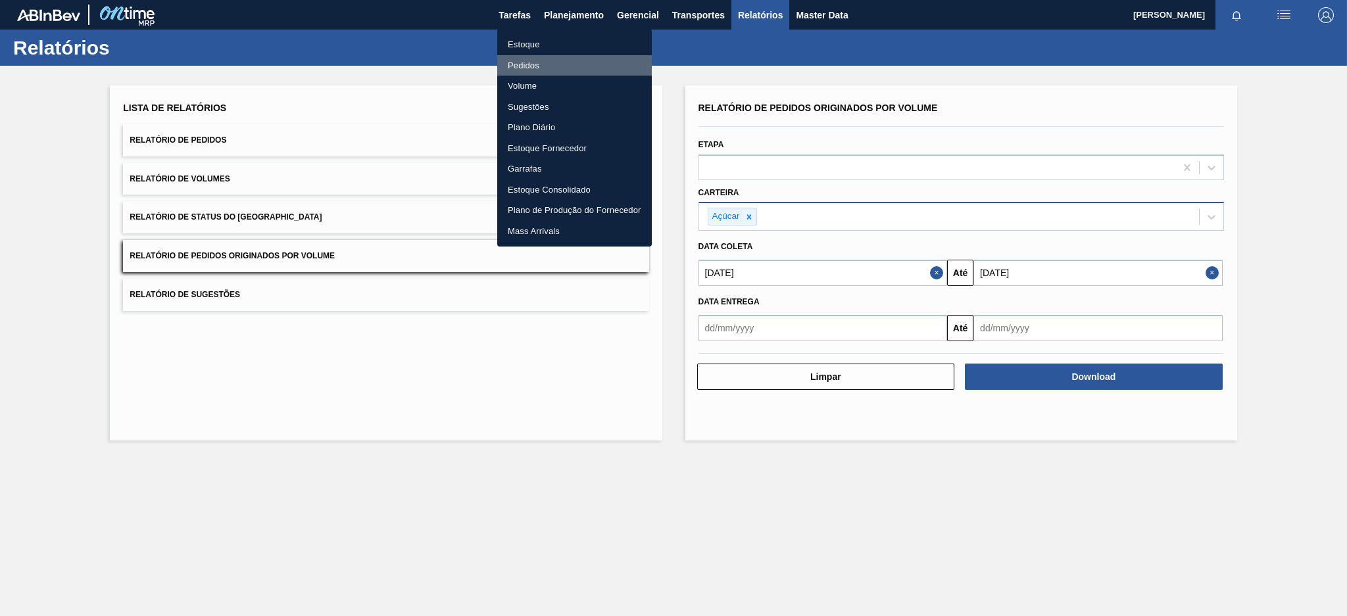
click at [527, 60] on li "Pedidos" at bounding box center [574, 65] width 155 height 21
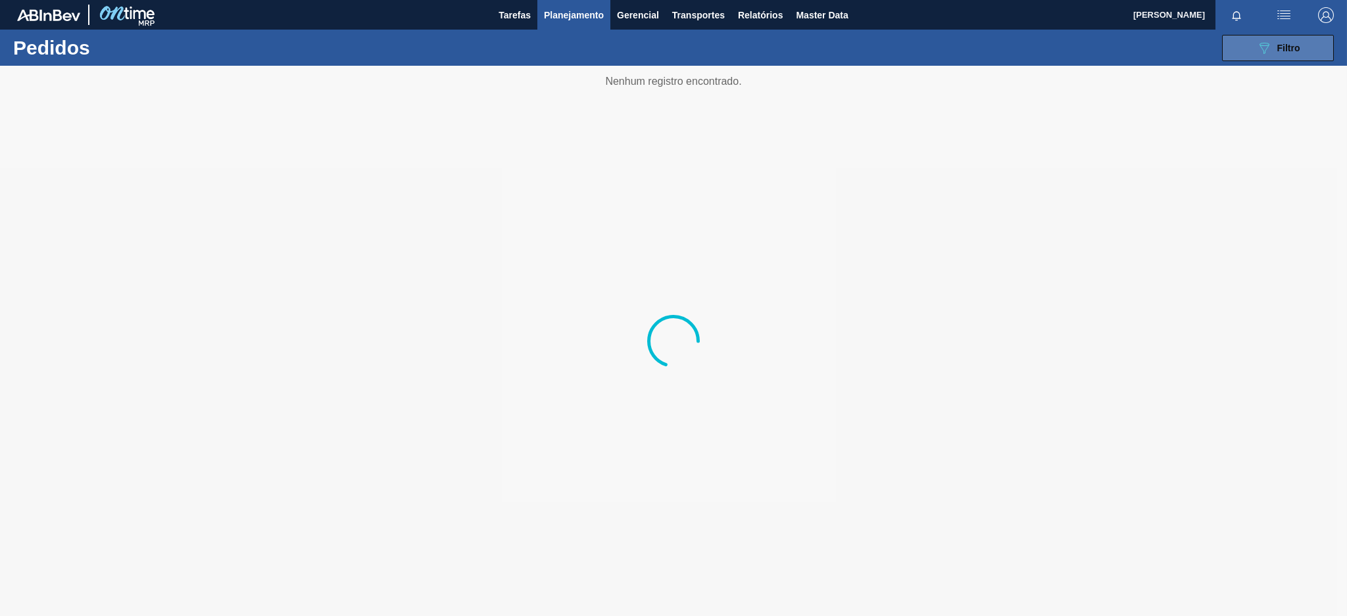
click at [1316, 45] on button "089F7B8B-B2A5-4AFE-B5C0-19BA573D28AC Filtro" at bounding box center [1278, 48] width 112 height 26
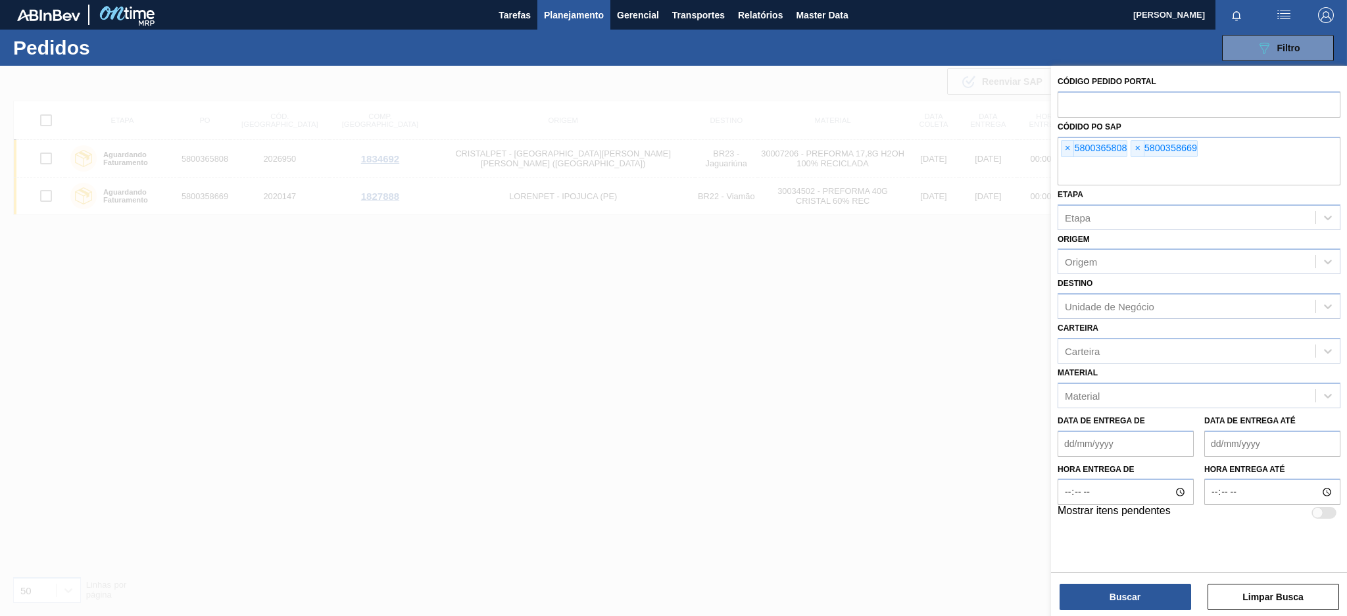
click at [1067, 150] on span "×" at bounding box center [1068, 149] width 12 height 16
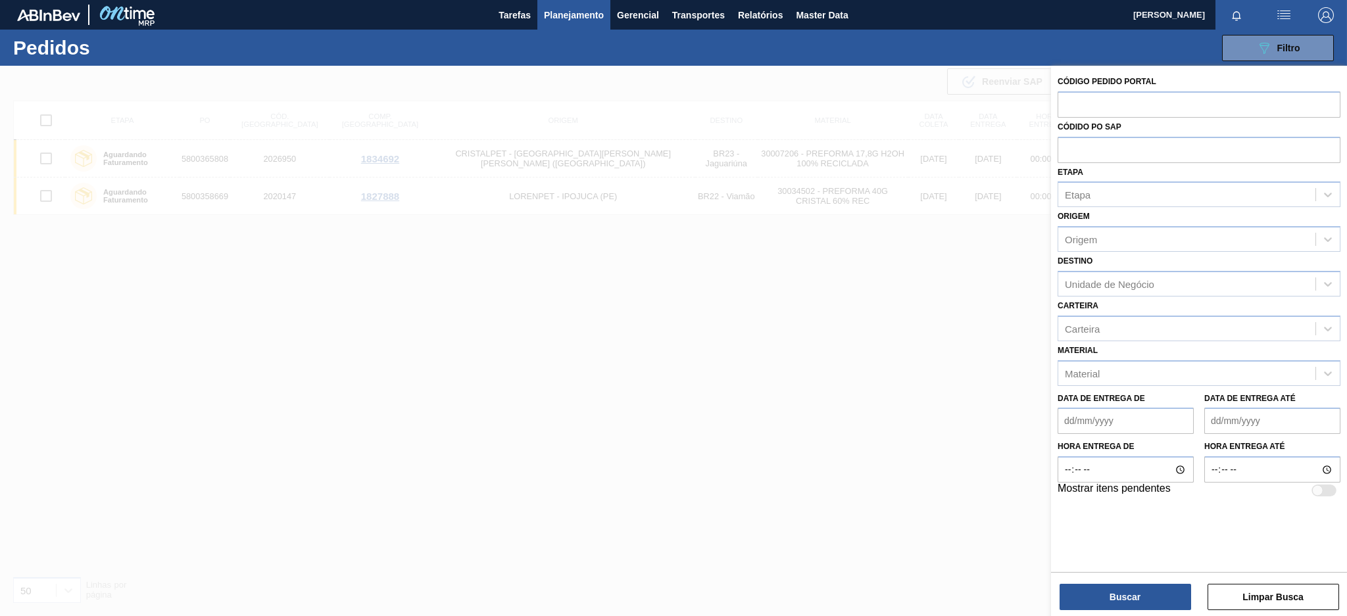
paste input "5800369266"
type input "5800369266"
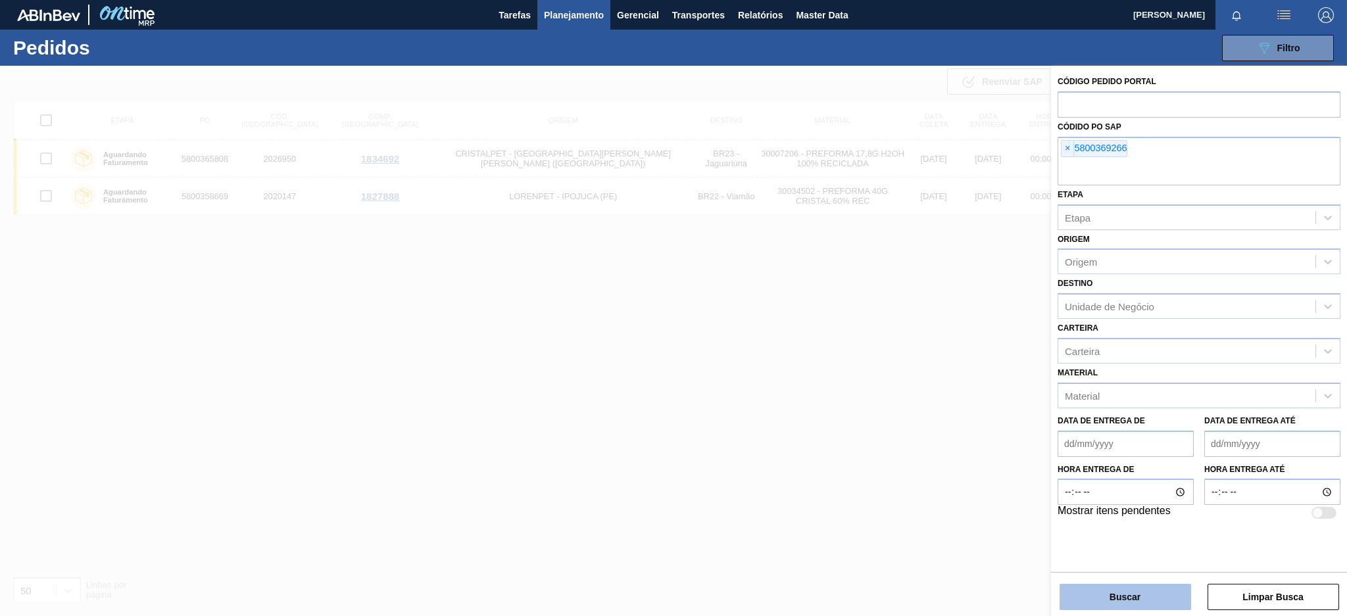
click at [1142, 600] on button "Buscar" at bounding box center [1126, 597] width 132 height 26
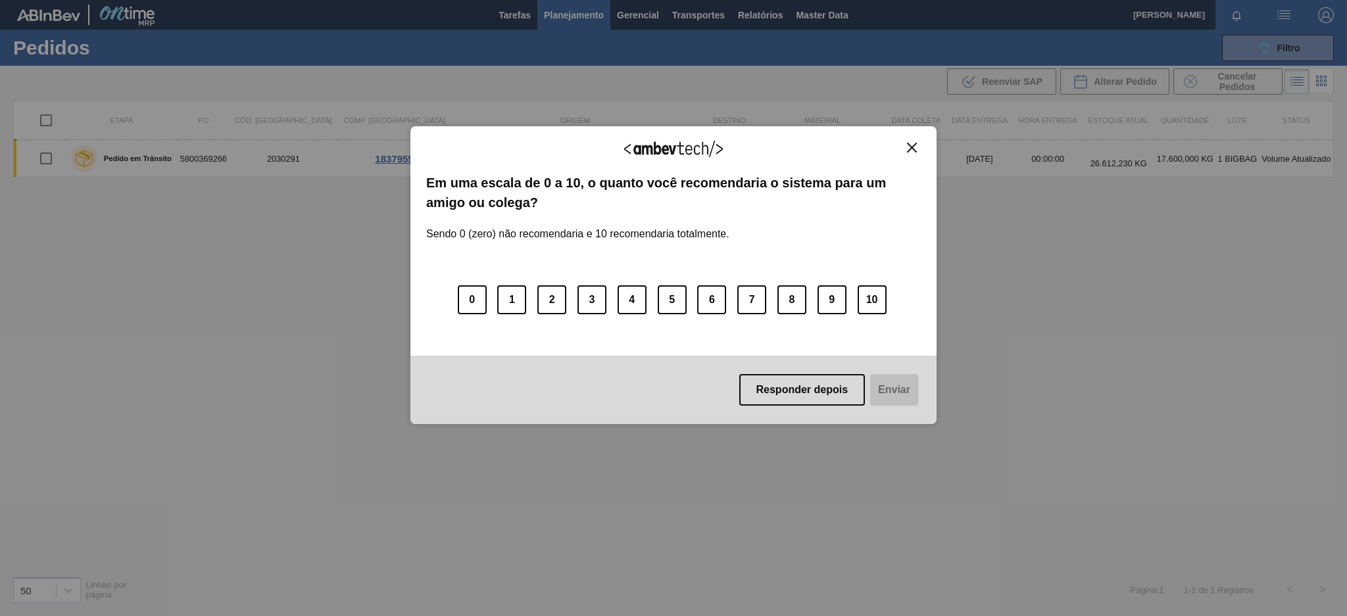
click at [908, 143] on img "Close" at bounding box center [912, 148] width 10 height 10
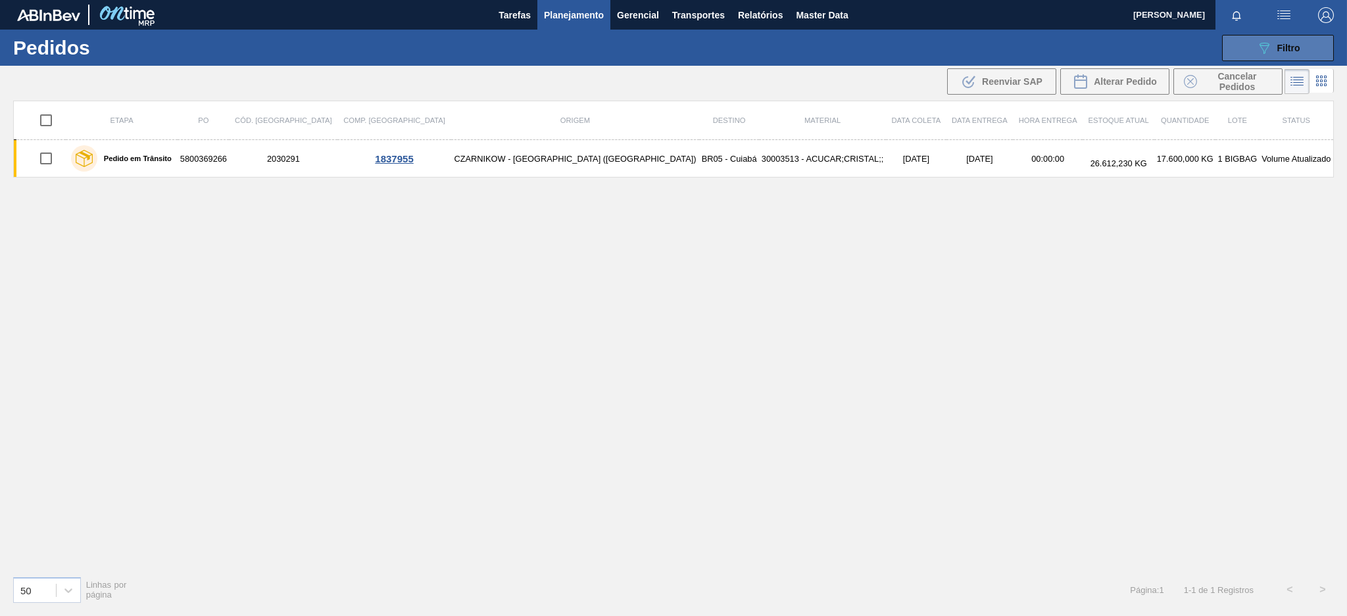
click at [1236, 57] on button "089F7B8B-B2A5-4AFE-B5C0-19BA573D28AC Filtro" at bounding box center [1278, 48] width 112 height 26
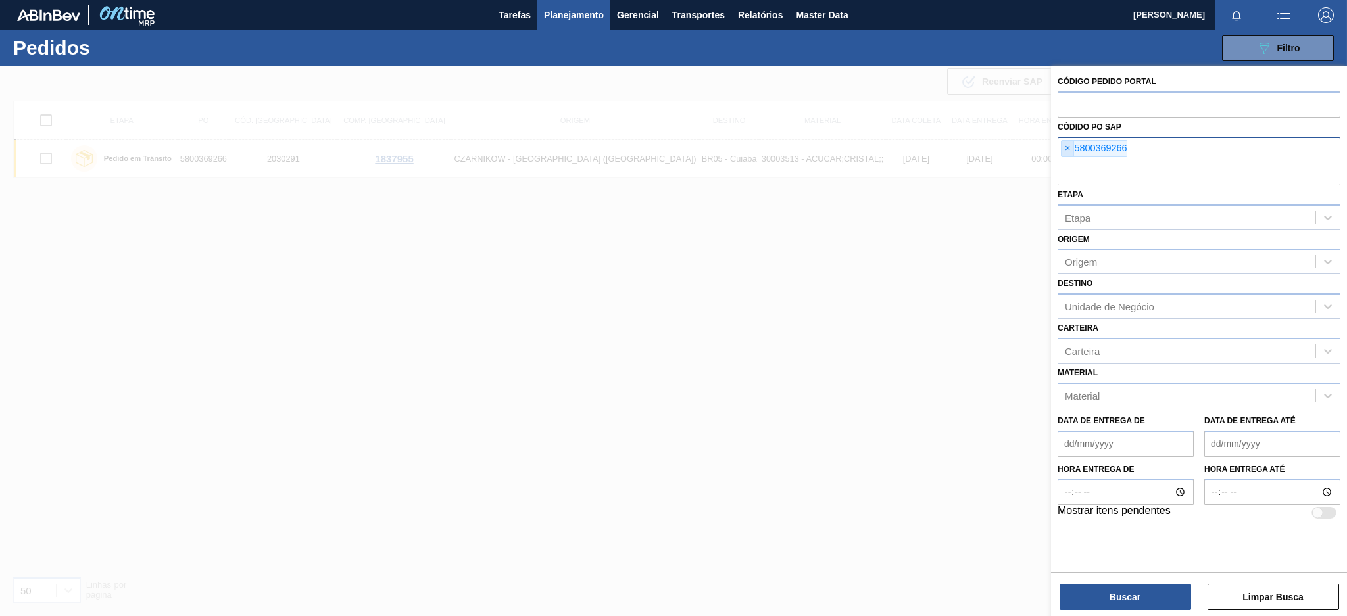
click at [1068, 154] on span "×" at bounding box center [1068, 149] width 12 height 16
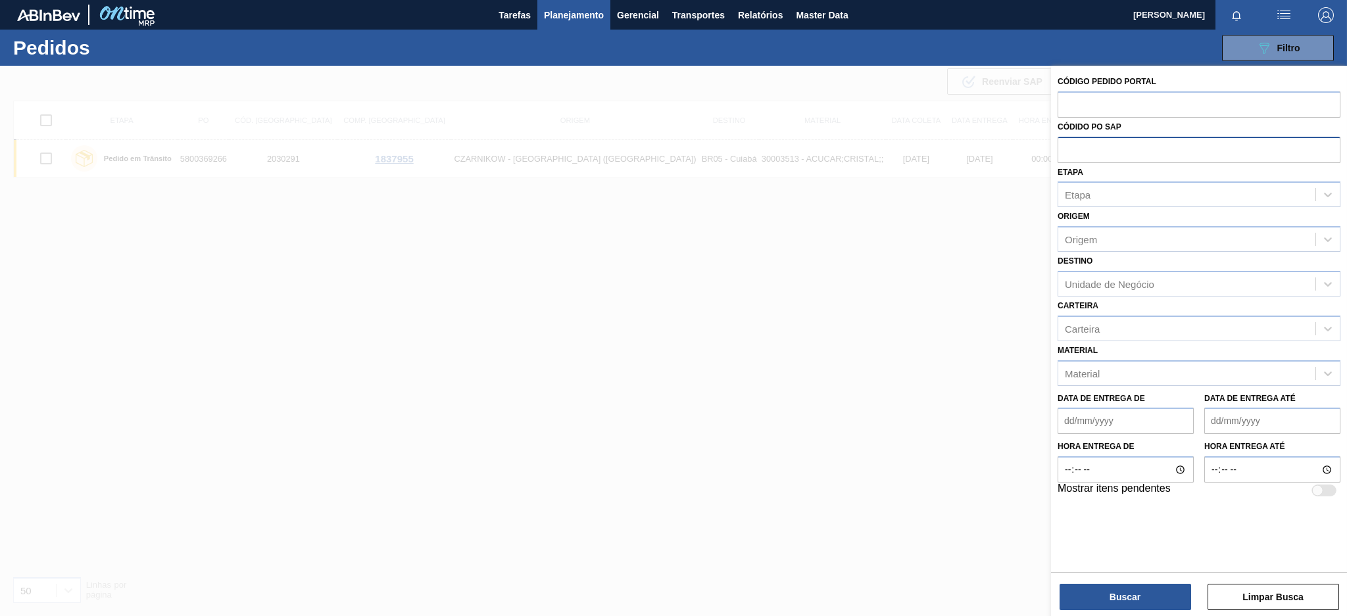
paste input "5800365812"
type input "5800365812"
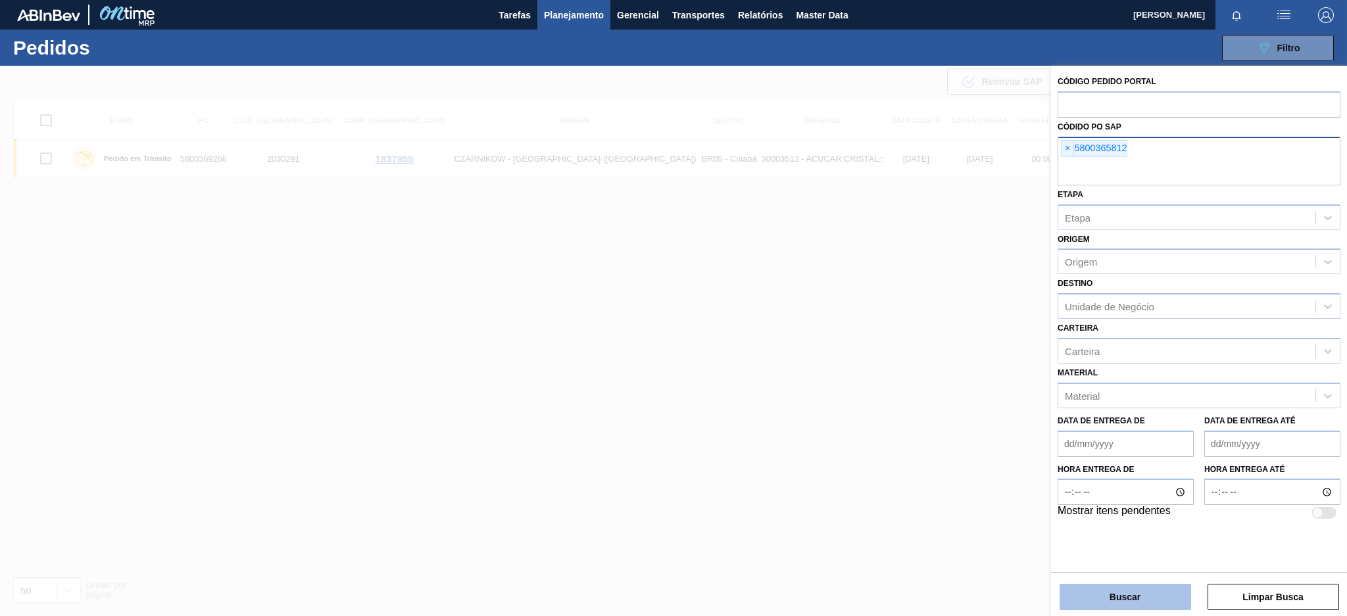
click at [1090, 606] on button "Buscar" at bounding box center [1126, 597] width 132 height 26
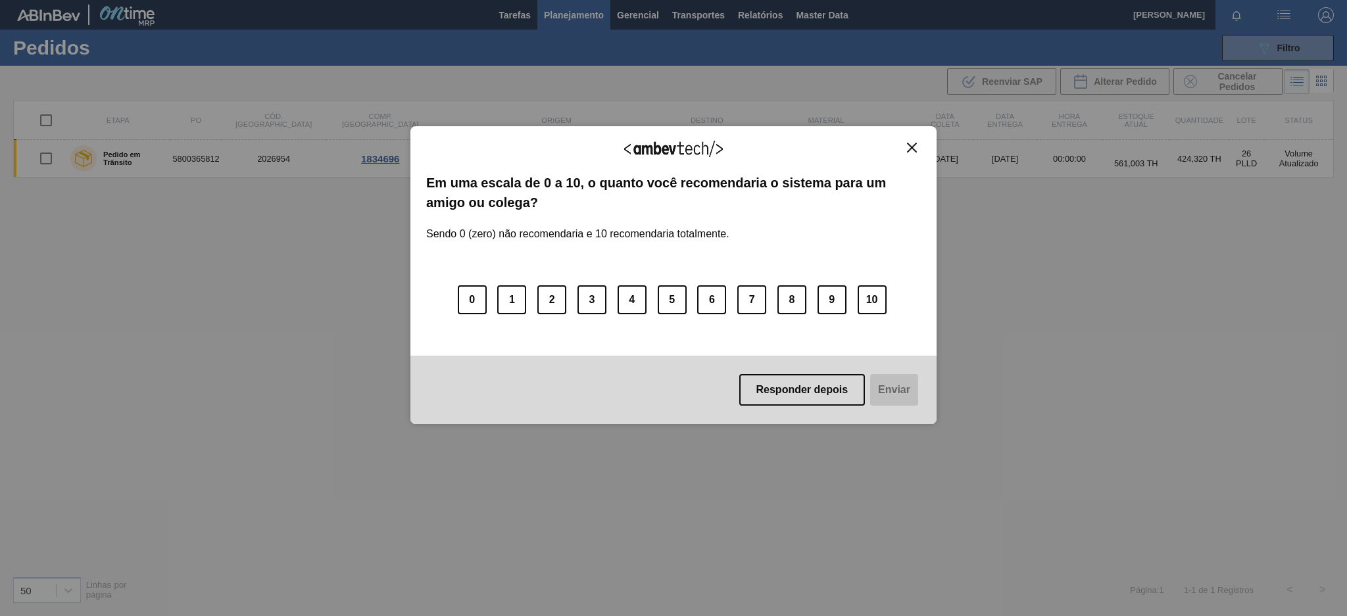
click at [912, 144] on img "Close" at bounding box center [912, 148] width 10 height 10
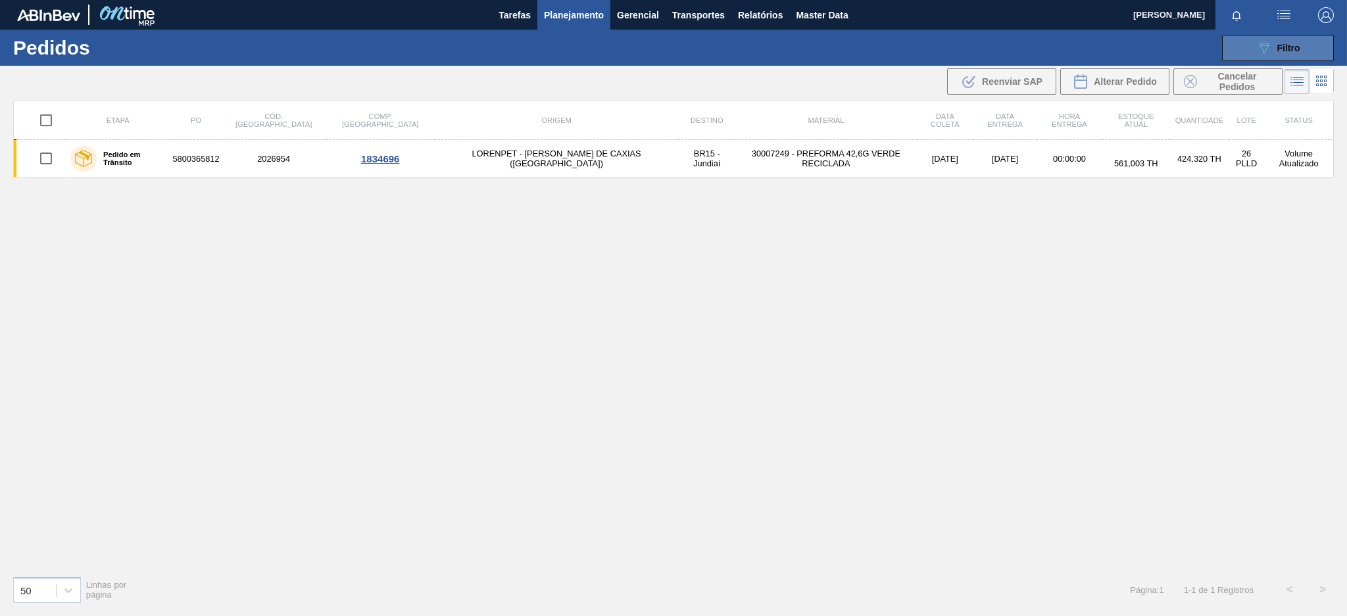
click at [1237, 49] on button "089F7B8B-B2A5-4AFE-B5C0-19BA573D28AC Filtro" at bounding box center [1278, 48] width 112 height 26
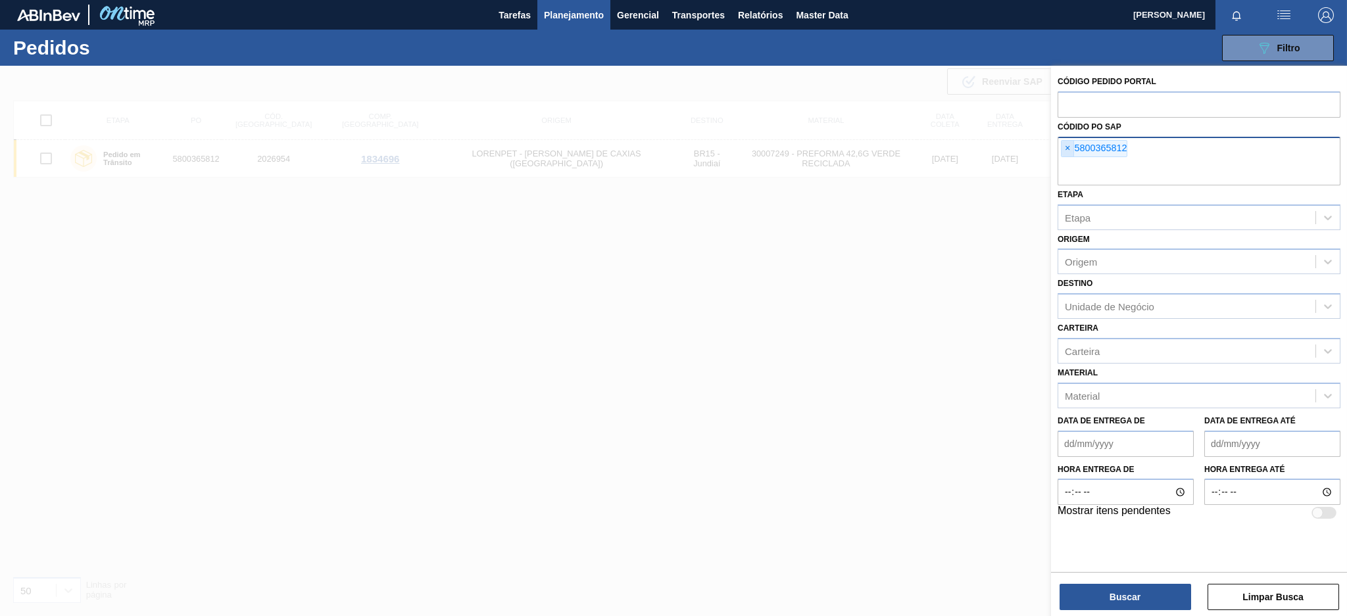
click at [1065, 148] on span "×" at bounding box center [1068, 149] width 12 height 16
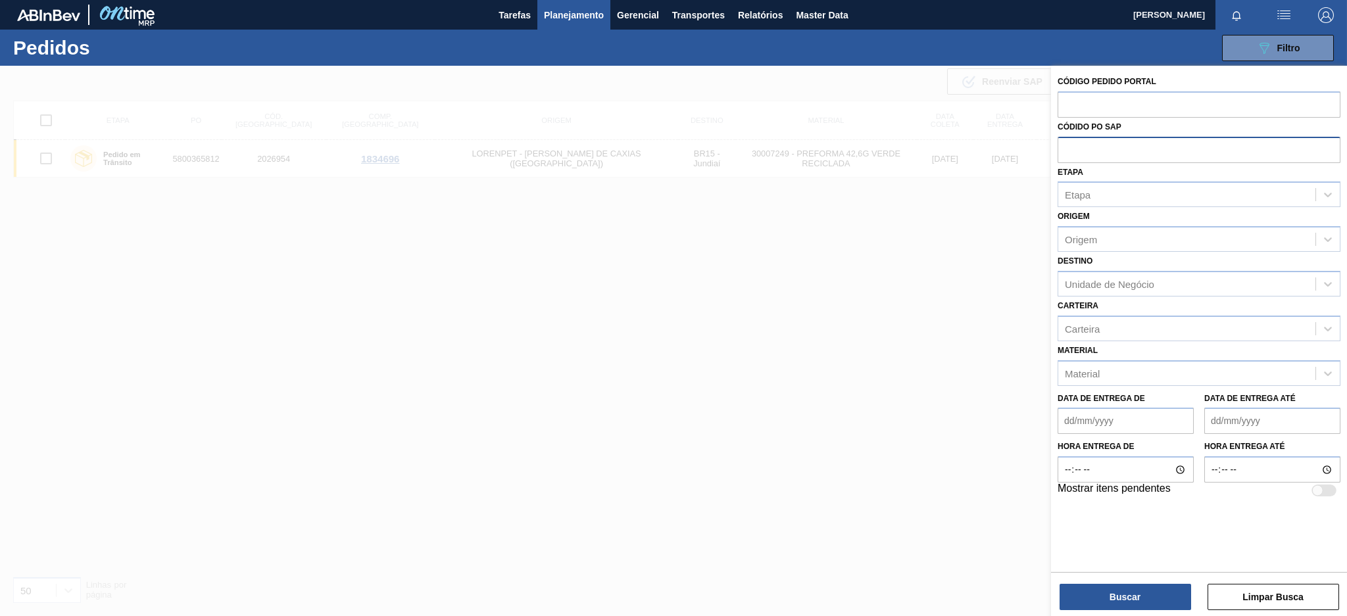
paste input "5800364420"
type input "5800364420"
click at [1137, 605] on button "Buscar" at bounding box center [1126, 597] width 132 height 26
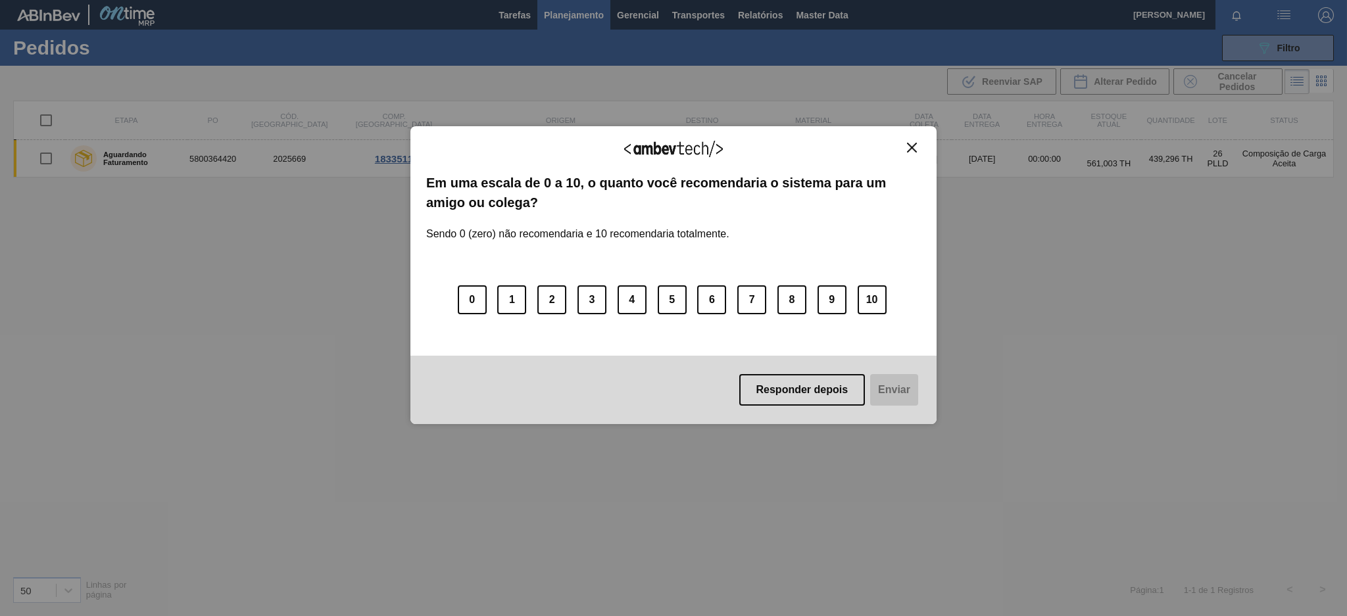
click at [916, 149] on img "Close" at bounding box center [912, 148] width 10 height 10
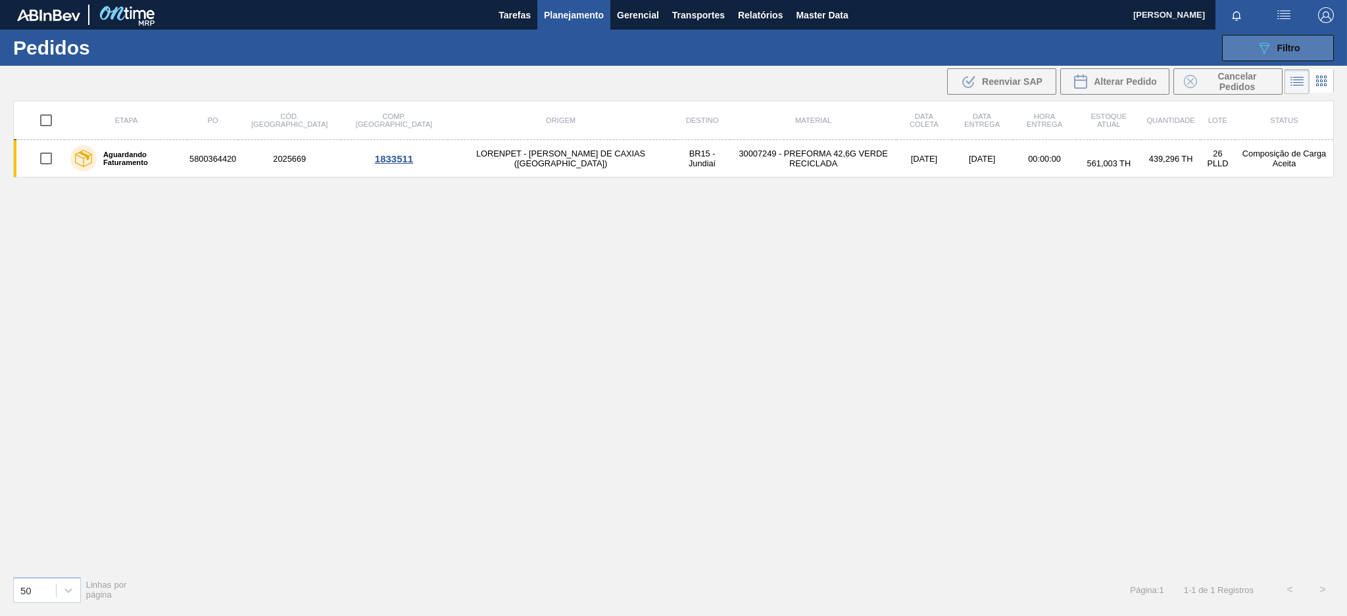
click at [1264, 46] on icon "089F7B8B-B2A5-4AFE-B5C0-19BA573D28AC" at bounding box center [1264, 48] width 16 height 16
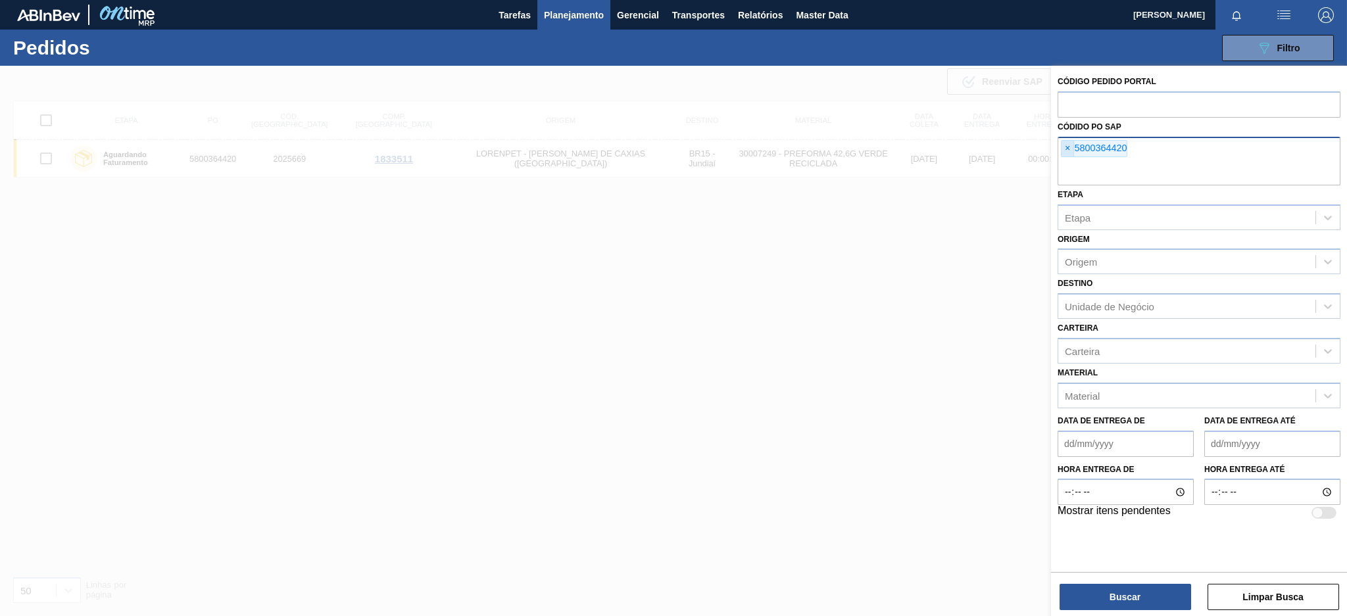
click at [1064, 143] on span "×" at bounding box center [1068, 149] width 12 height 16
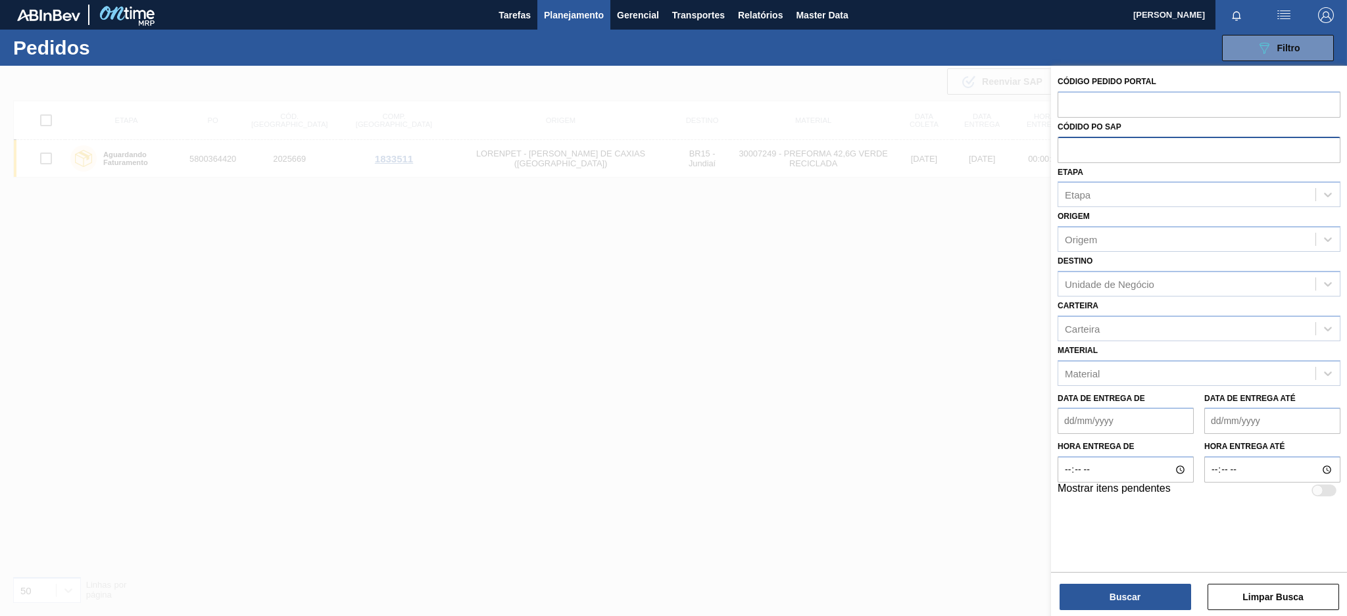
paste input "5800364435"
type input "5800364435"
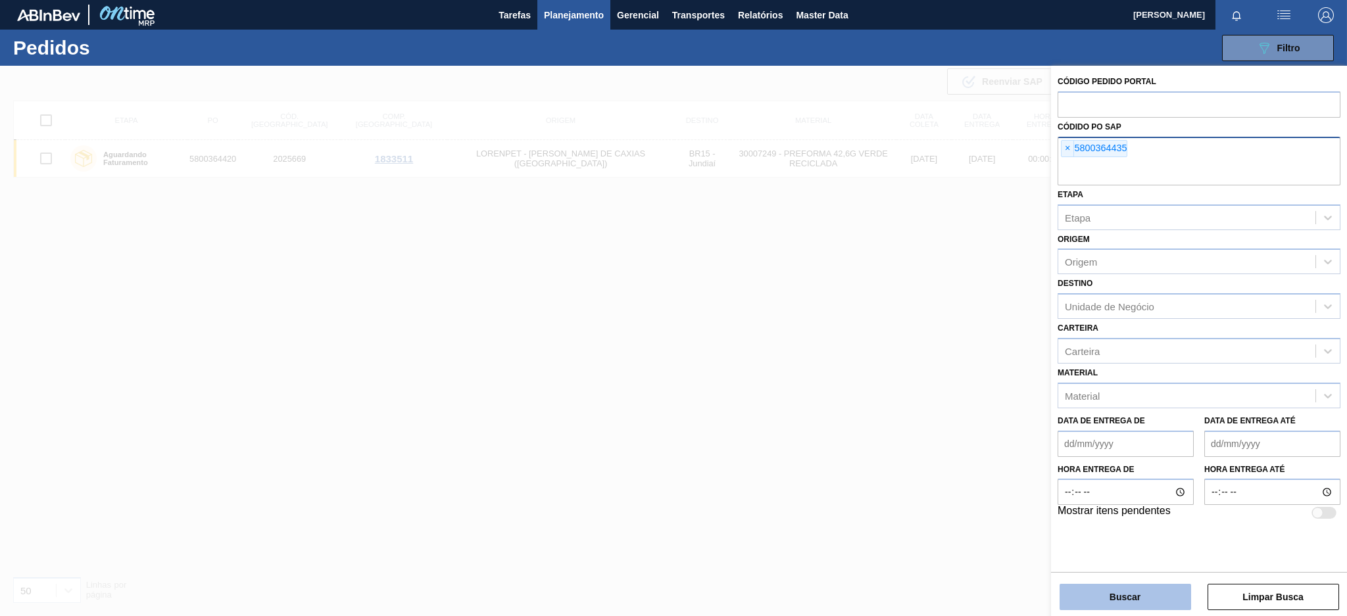
click at [1118, 590] on button "Buscar" at bounding box center [1126, 597] width 132 height 26
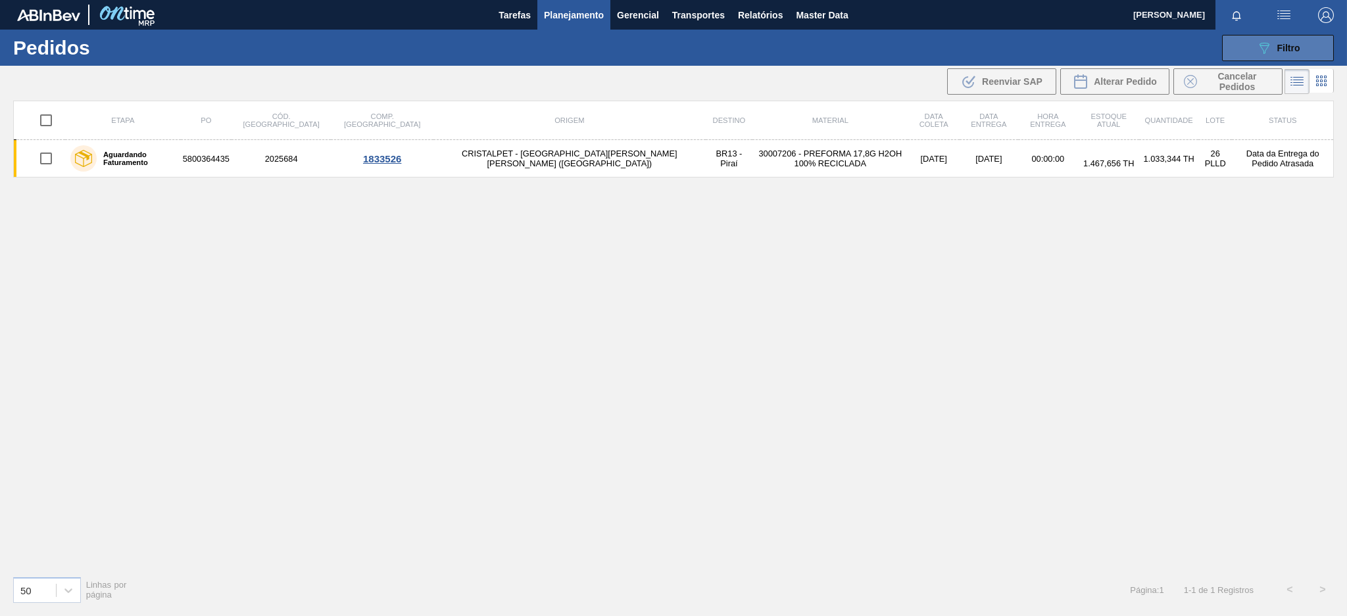
click at [1297, 43] on span "Filtro" at bounding box center [1288, 48] width 23 height 11
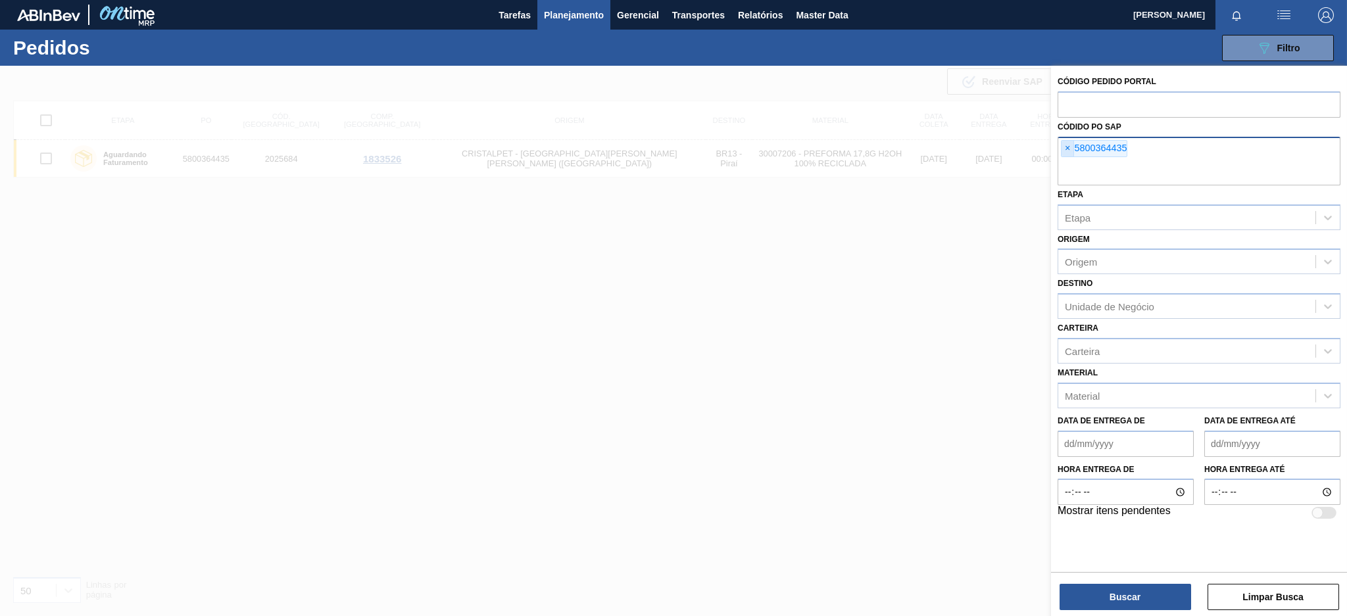
click at [1067, 147] on span "×" at bounding box center [1068, 149] width 12 height 16
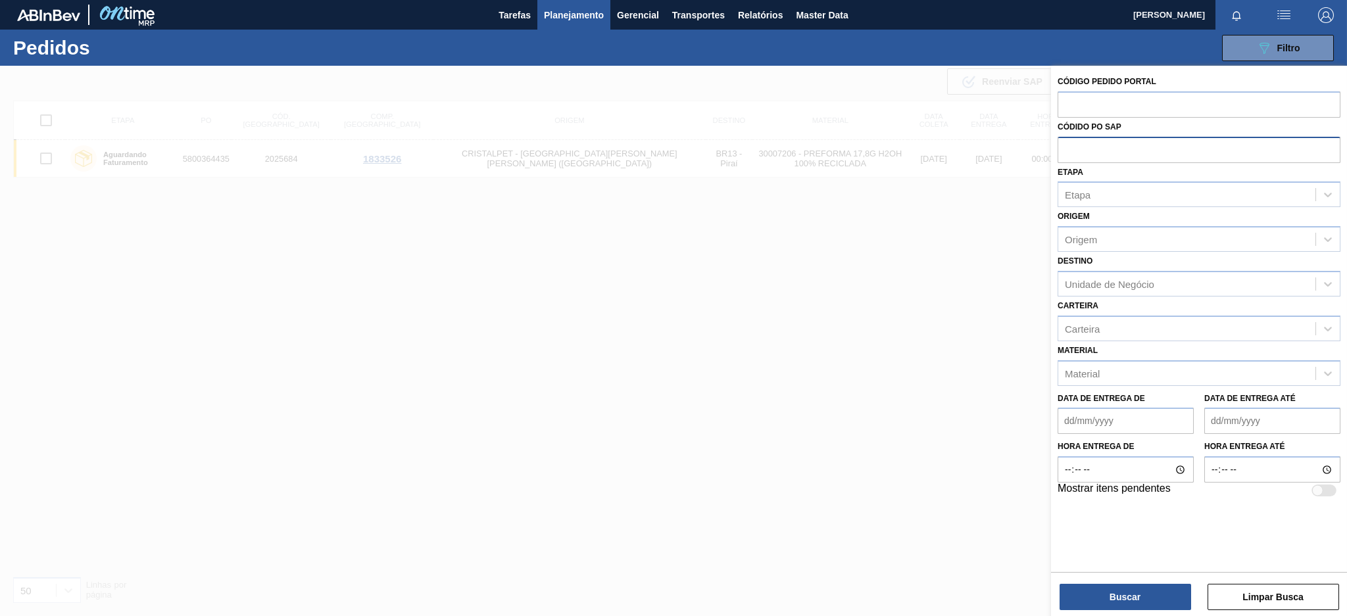
paste input "5800366764"
type input "5800366764"
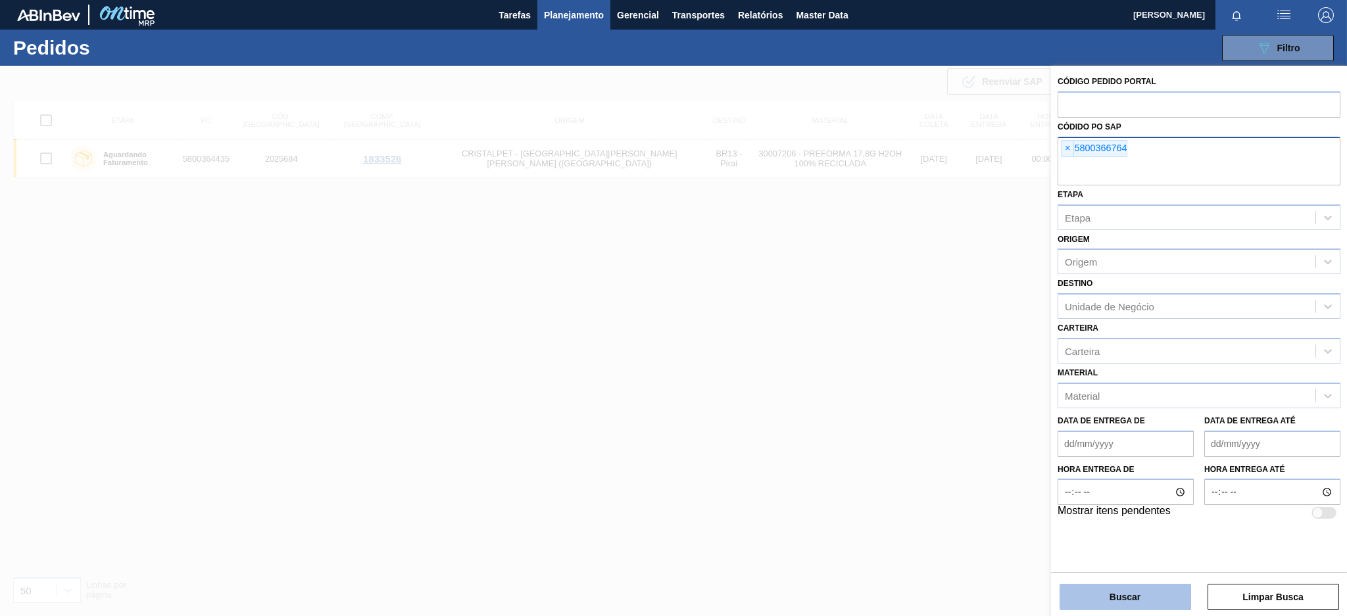
click at [1148, 587] on button "Buscar" at bounding box center [1126, 597] width 132 height 26
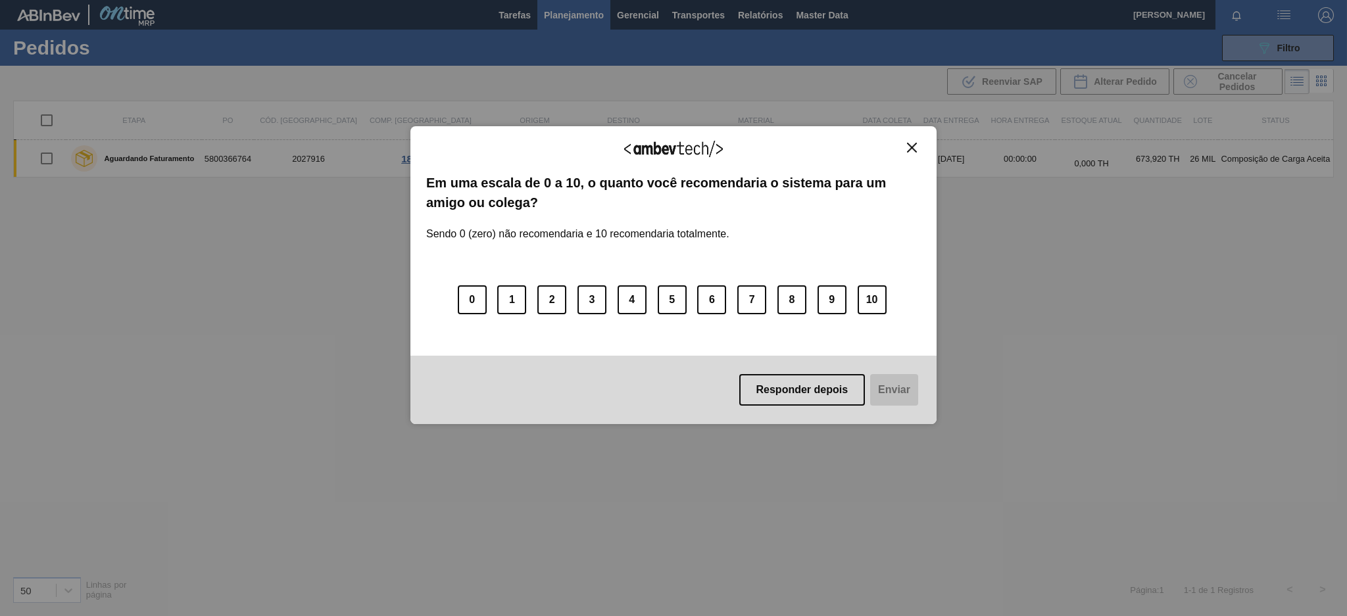
click at [912, 149] on img "Close" at bounding box center [912, 148] width 10 height 10
